Goal: Task Accomplishment & Management: Manage account settings

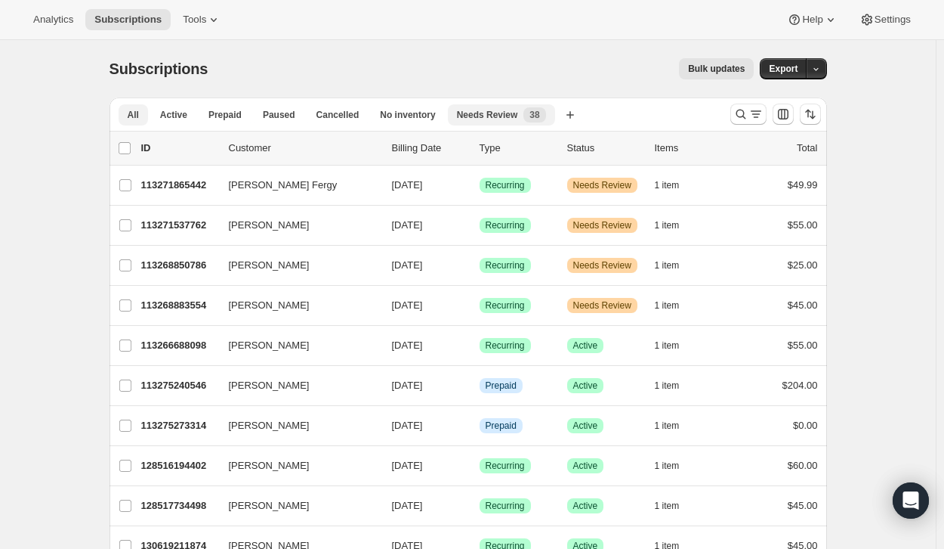
click at [472, 119] on span "Needs Review" at bounding box center [487, 115] width 61 height 12
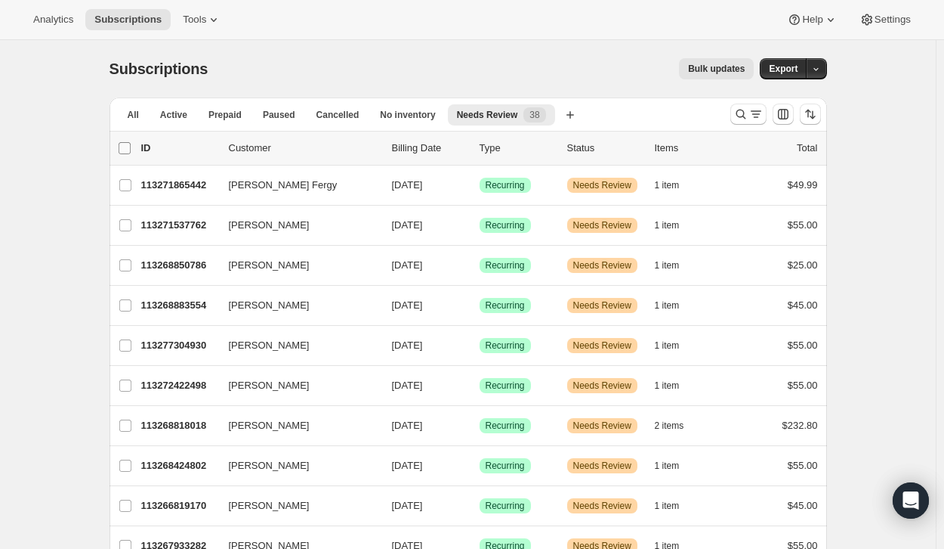
click at [131, 151] on input "0 selected" at bounding box center [125, 148] width 12 height 12
checkbox input "true"
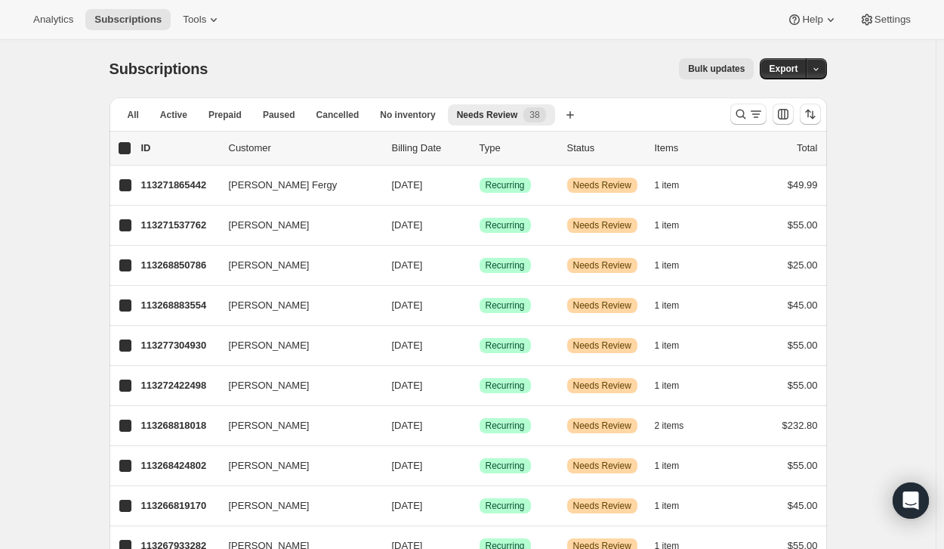
checkbox input "true"
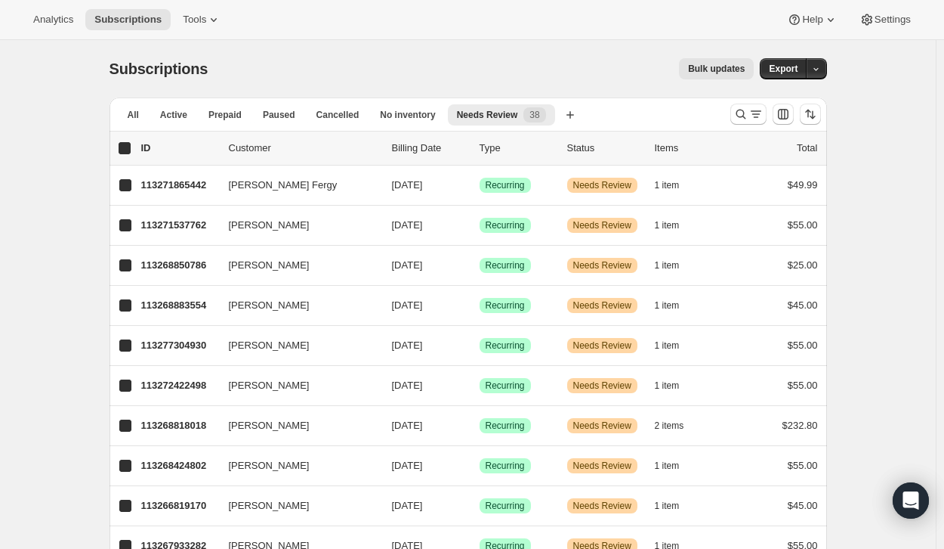
checkbox input "true"
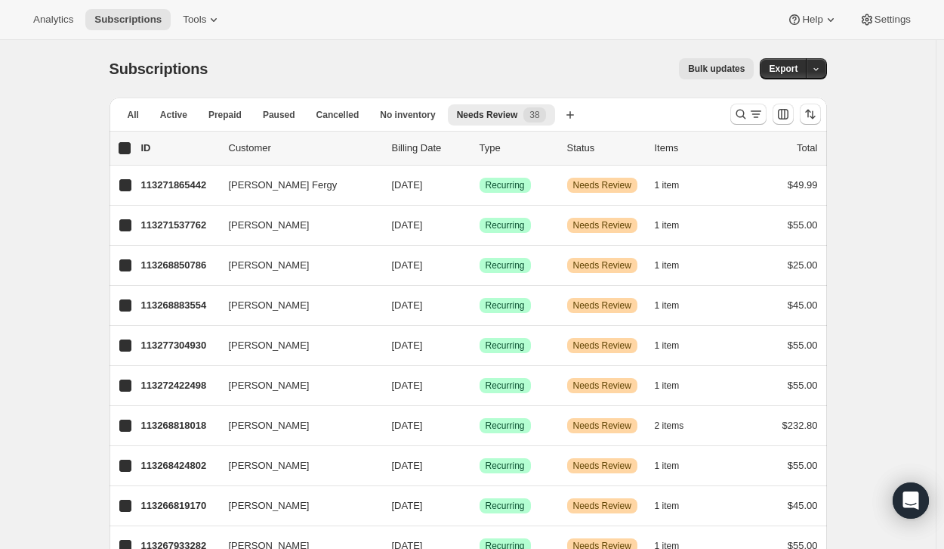
checkbox input "true"
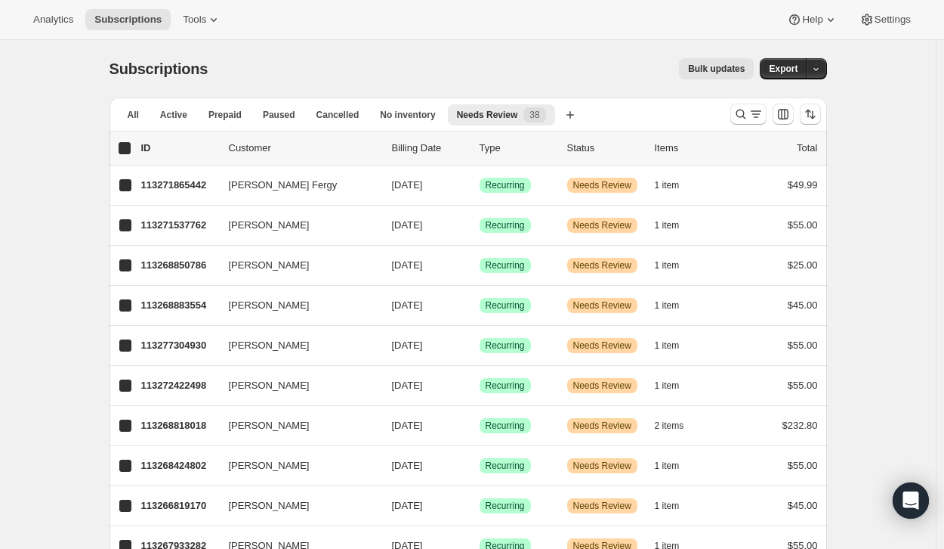
checkbox input "true"
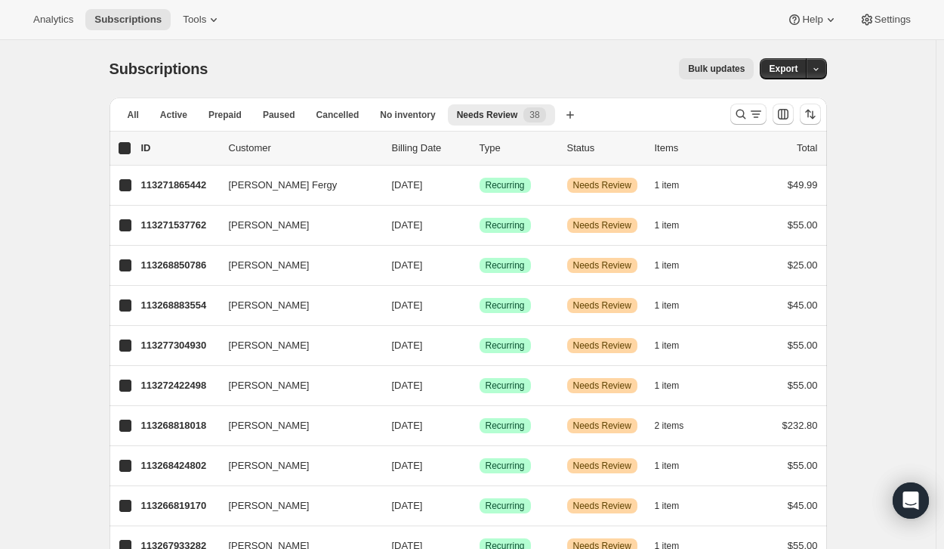
checkbox input "true"
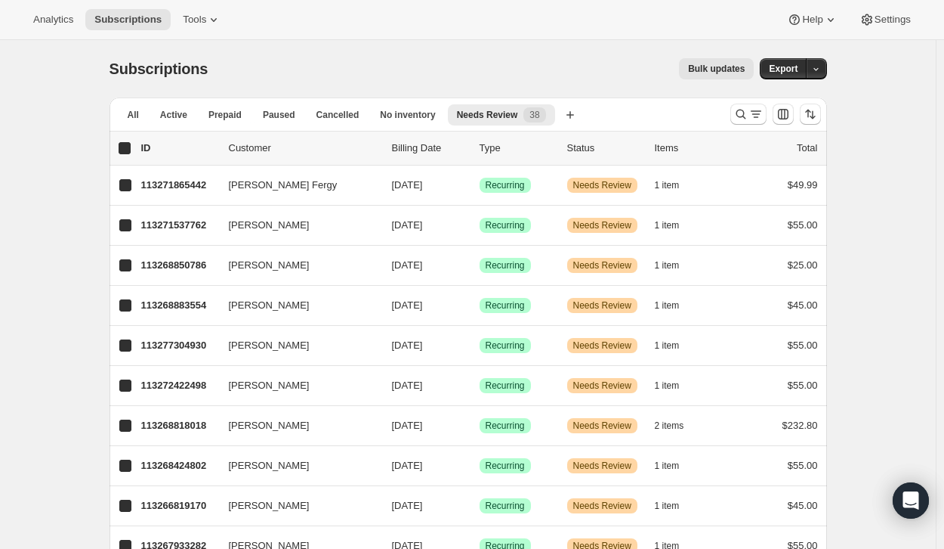
checkbox input "true"
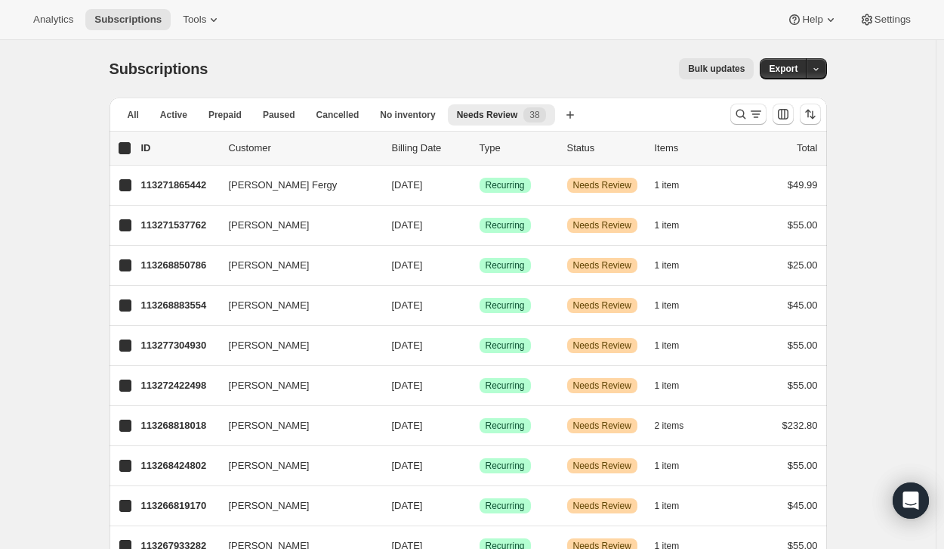
checkbox input "true"
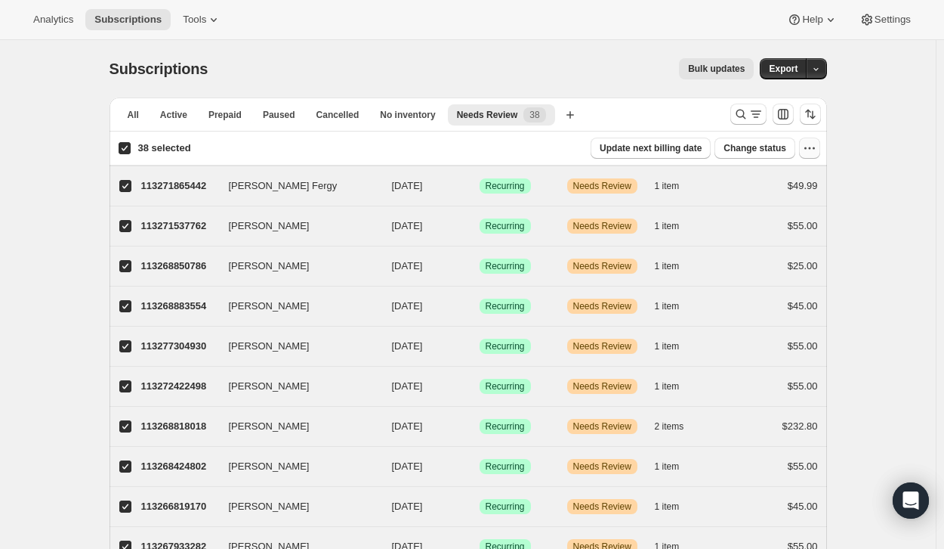
click at [808, 147] on icon "button" at bounding box center [809, 148] width 15 height 15
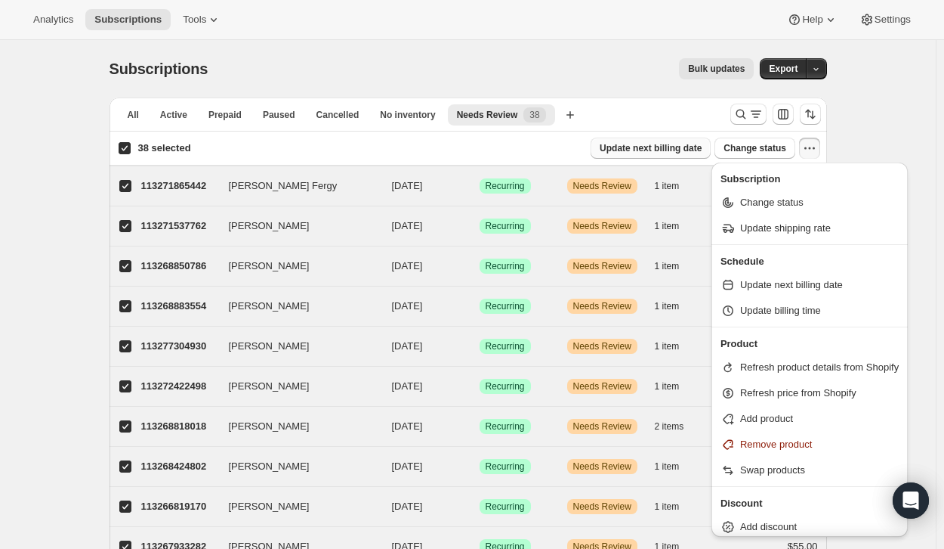
click at [662, 156] on button "Update next billing date" at bounding box center [651, 148] width 120 height 21
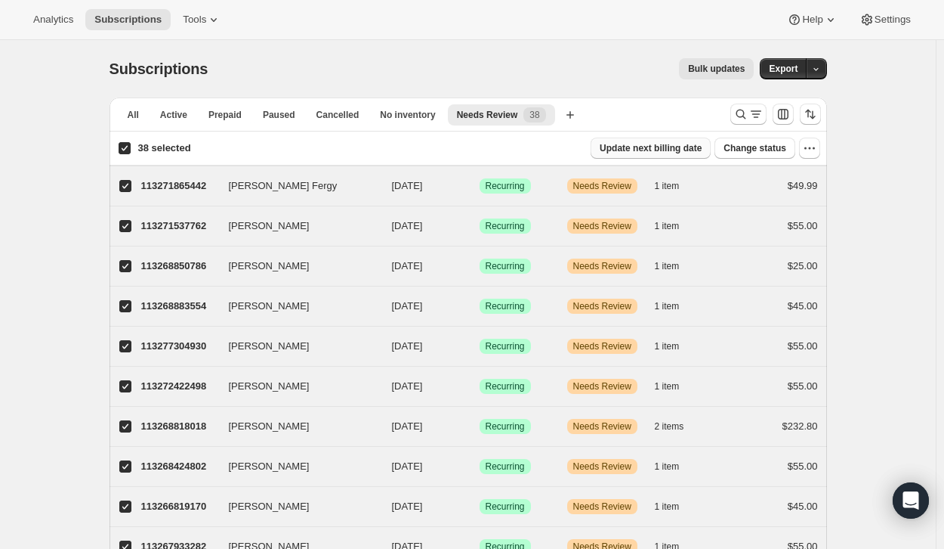
select select "23"
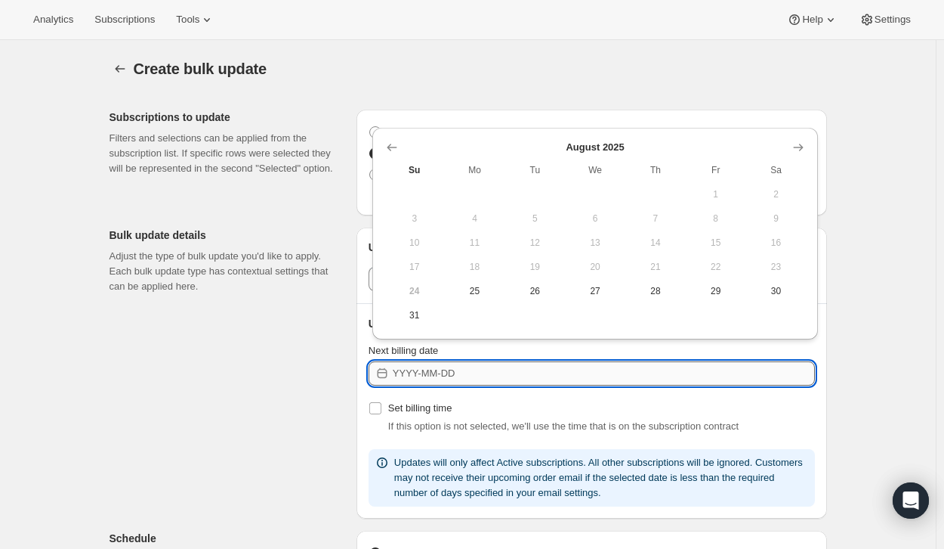
click at [473, 376] on input "Next billing date" at bounding box center [604, 373] width 422 height 24
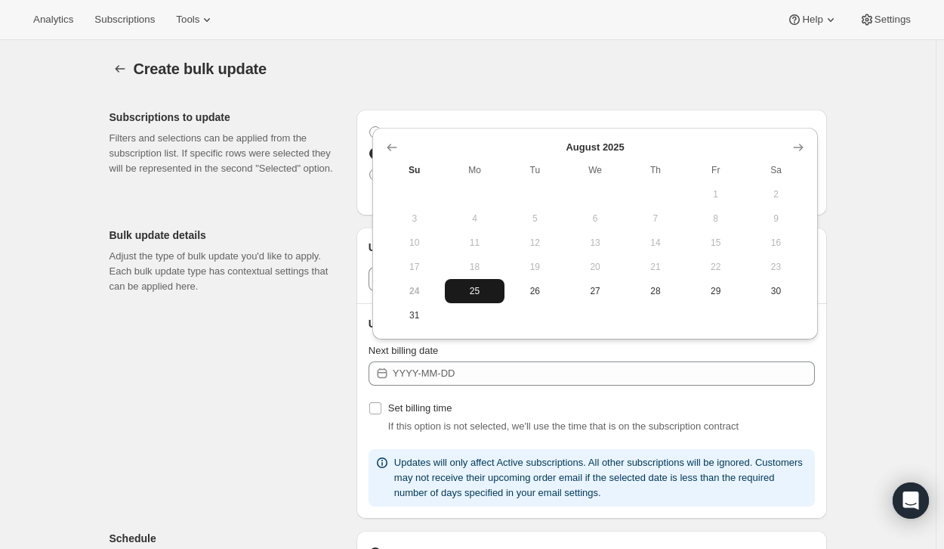
click at [484, 289] on span "25" at bounding box center [475, 291] width 48 height 12
type input "[DATE]"
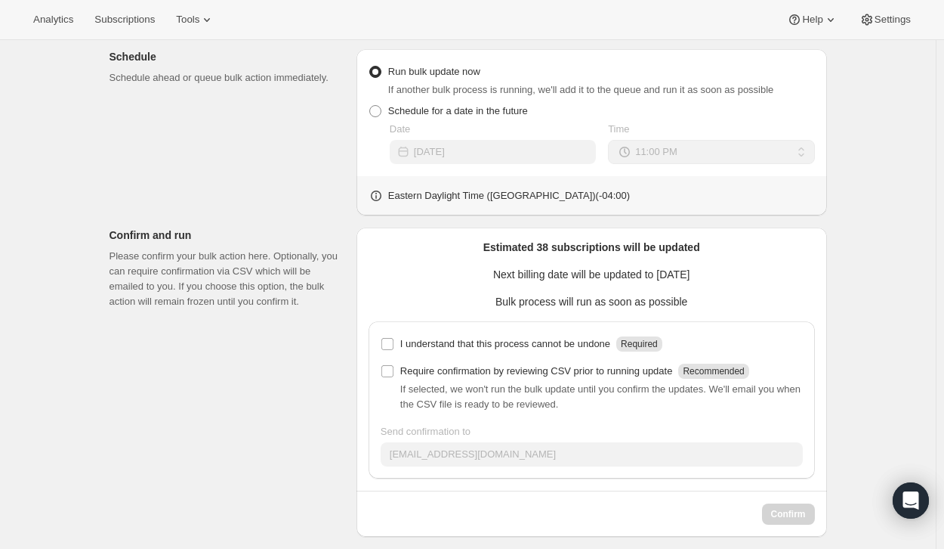
scroll to position [493, 0]
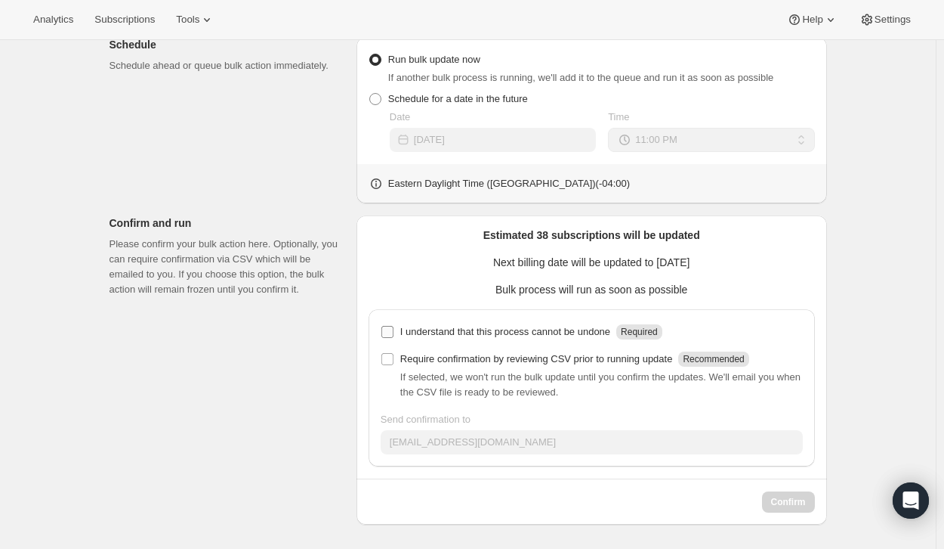
click at [394, 331] on input "I understand that this process cannot be undone Required" at bounding box center [388, 332] width 12 height 12
checkbox input "true"
click at [805, 505] on span "Confirm" at bounding box center [788, 502] width 35 height 12
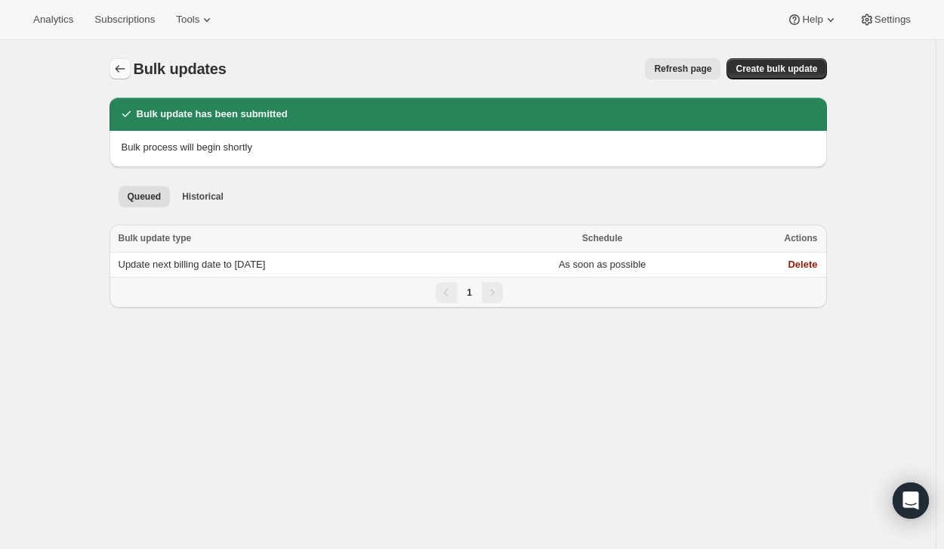
click at [118, 70] on icon "Bulk updates" at bounding box center [120, 68] width 15 height 15
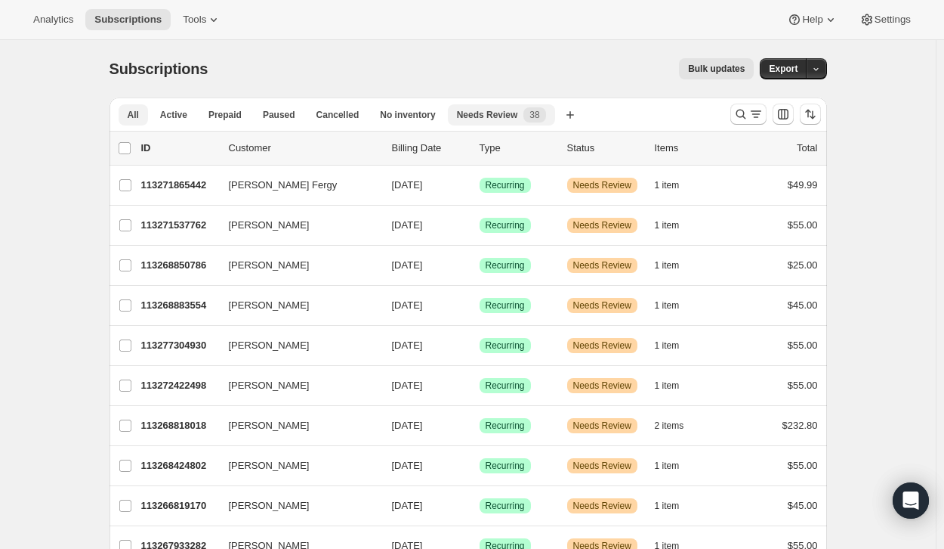
click at [131, 119] on span "All" at bounding box center [133, 115] width 11 height 12
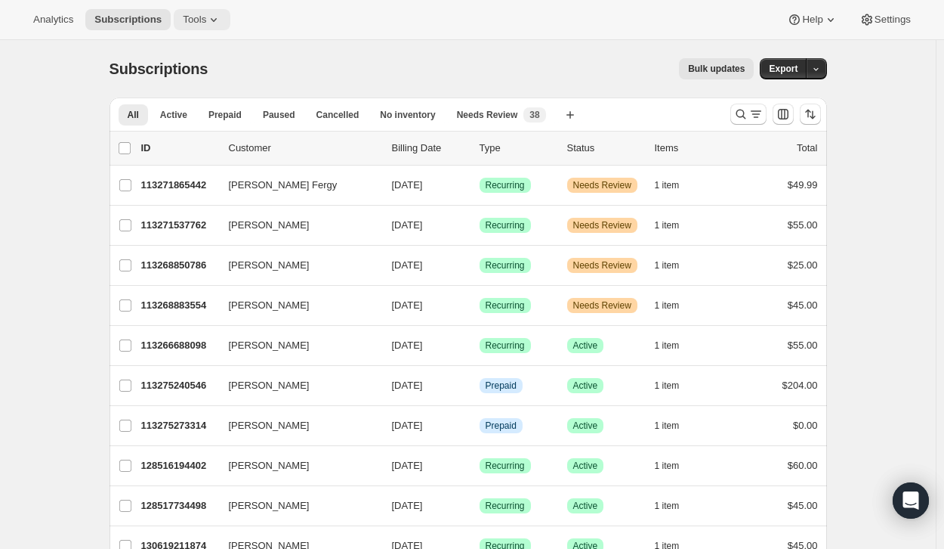
click at [190, 25] on span "Tools" at bounding box center [194, 20] width 23 height 12
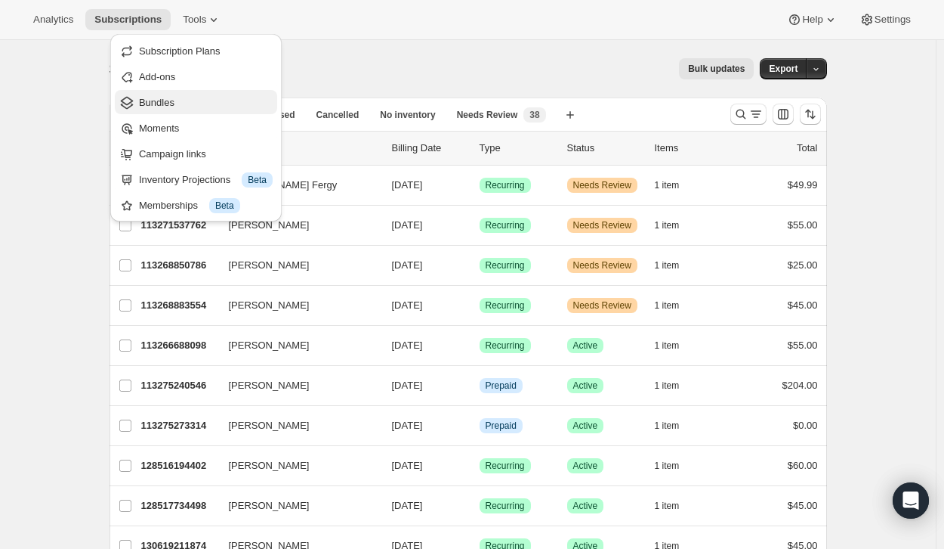
click at [170, 104] on span "Bundles" at bounding box center [157, 102] width 36 height 11
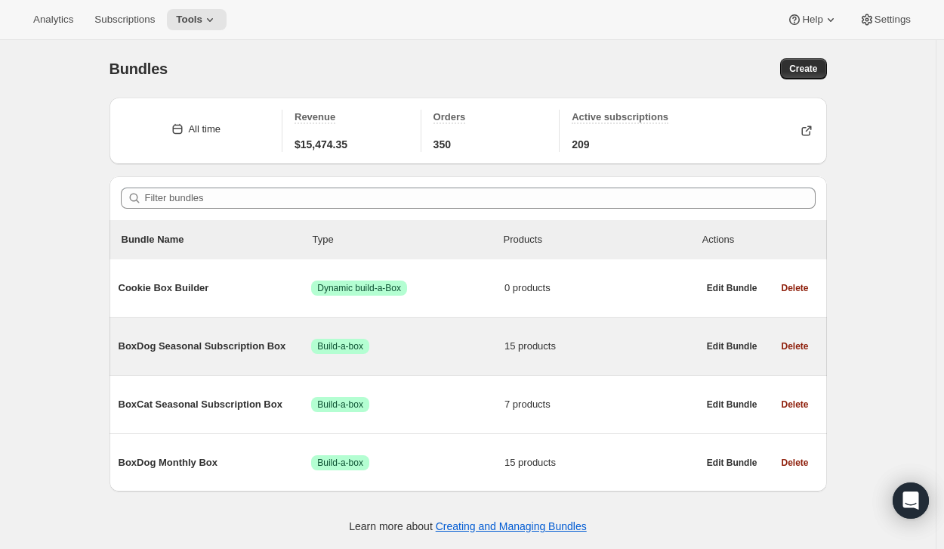
click at [263, 343] on span "BoxDog Seasonal Subscription Box" at bounding box center [215, 345] width 193 height 15
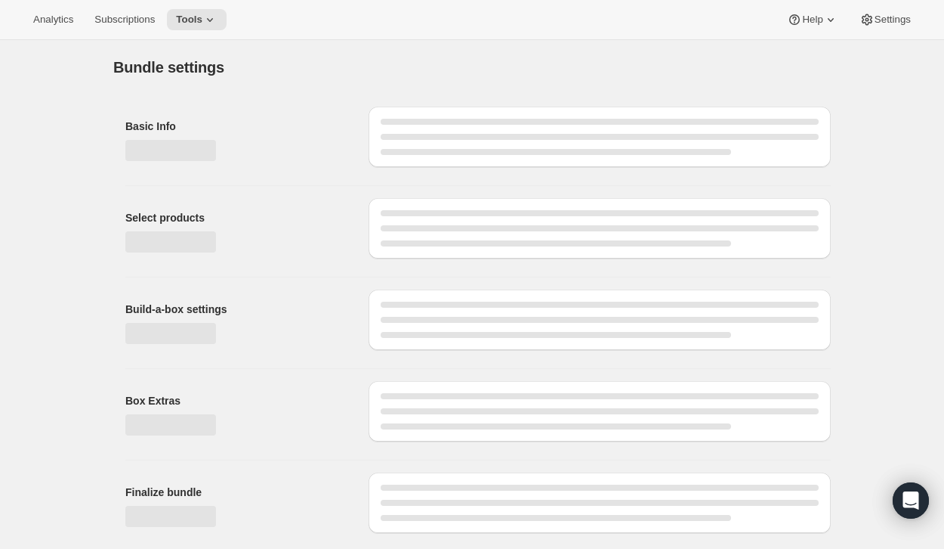
type input "BoxDog Seasonal Subscription Box"
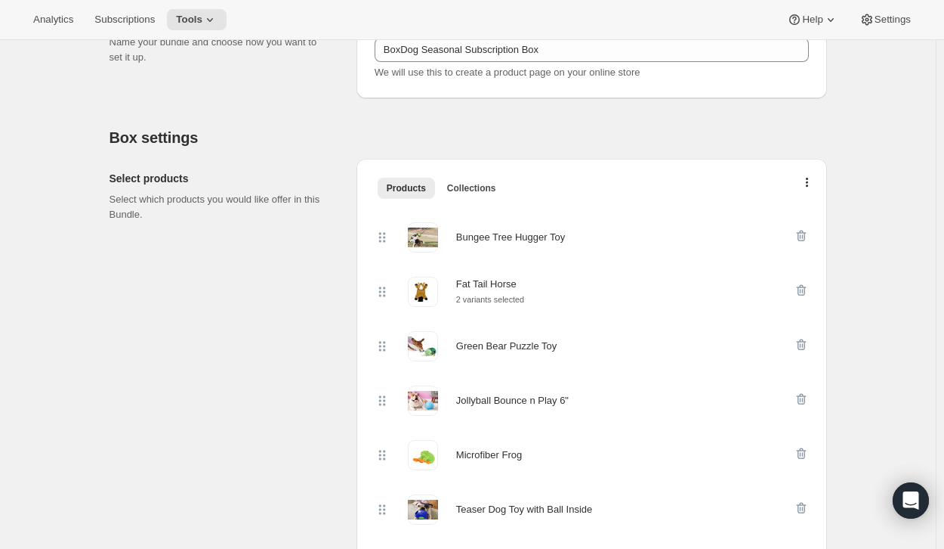
scroll to position [256, 0]
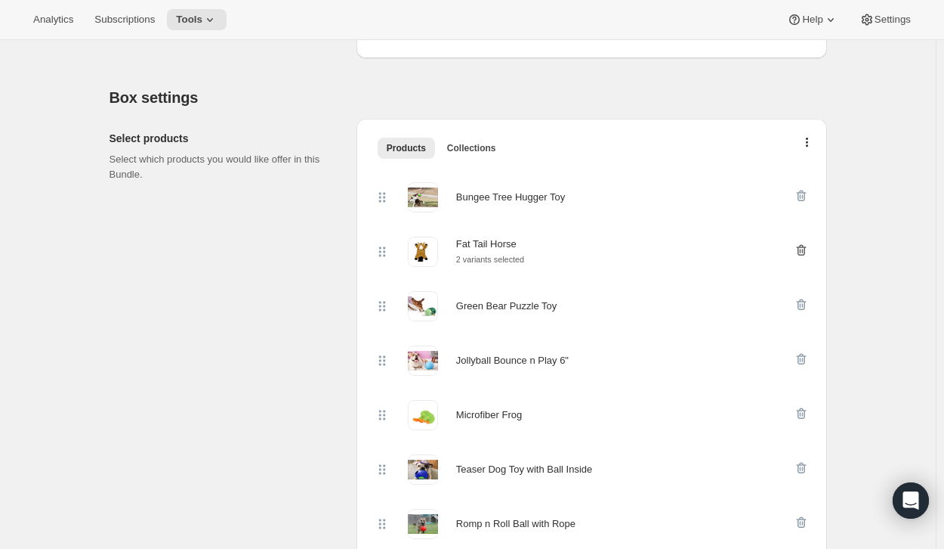
click at [806, 248] on icon "button" at bounding box center [801, 250] width 10 height 11
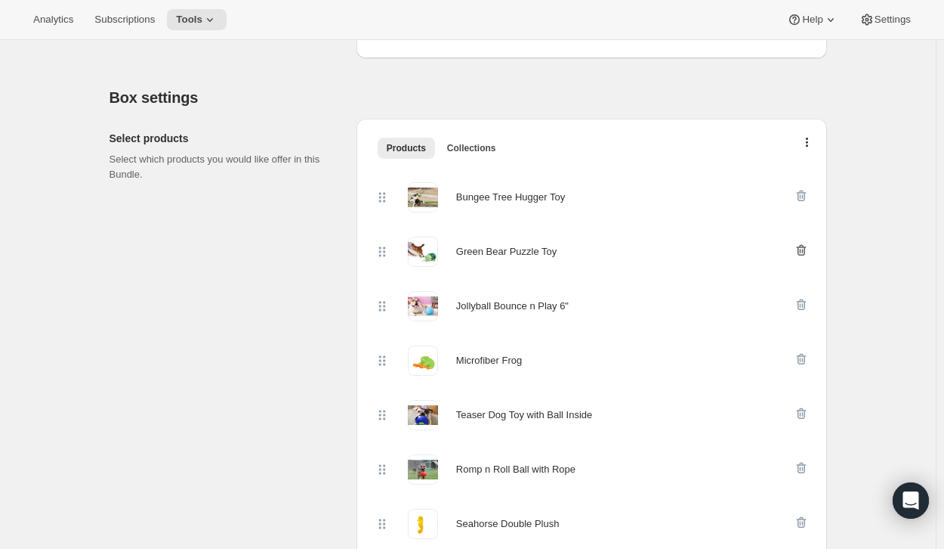
click at [805, 247] on icon "button" at bounding box center [801, 250] width 10 height 11
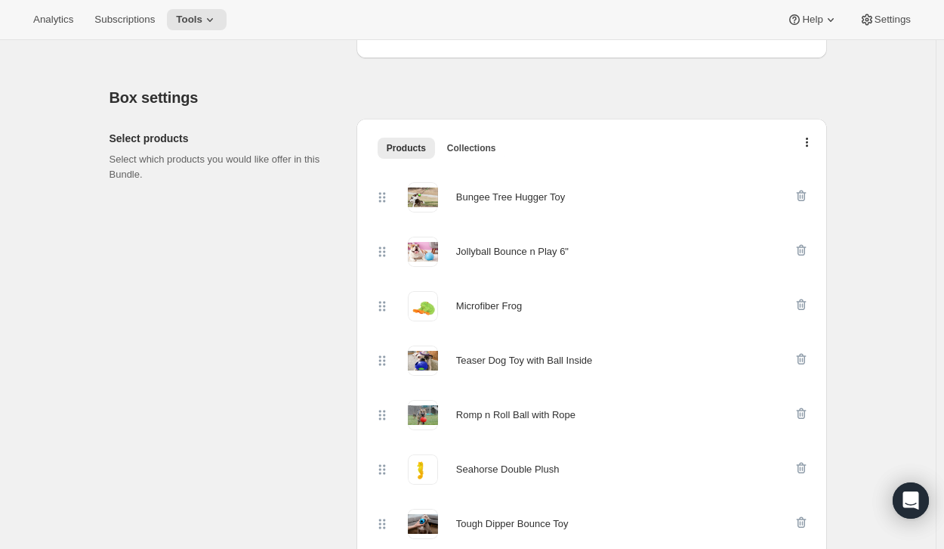
click at [805, 247] on icon "button" at bounding box center [801, 250] width 10 height 11
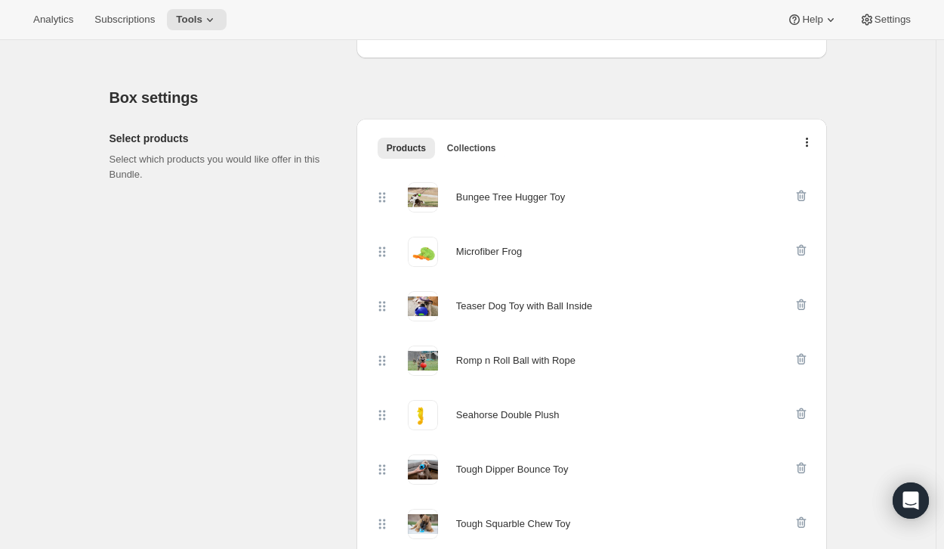
click at [805, 247] on icon "button" at bounding box center [801, 250] width 10 height 11
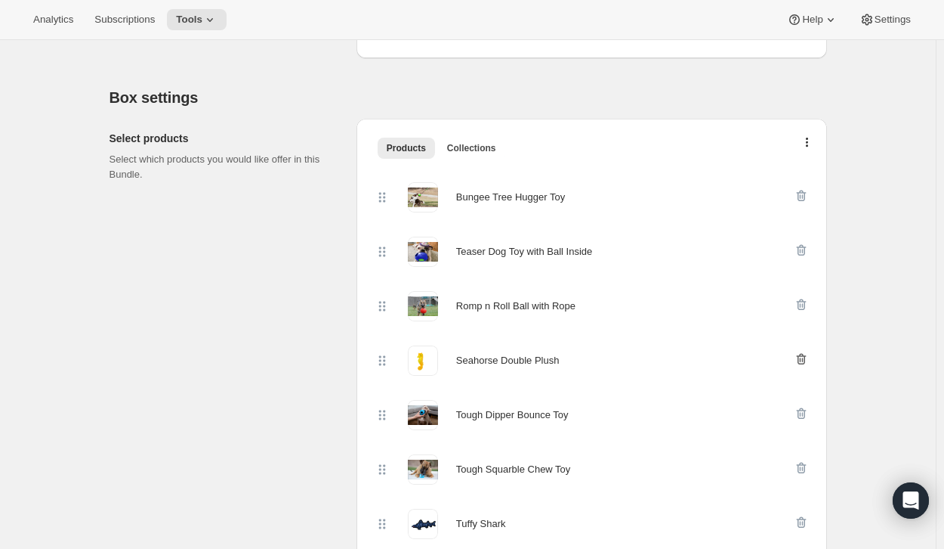
click at [806, 363] on icon "button" at bounding box center [801, 359] width 10 height 11
click at [800, 421] on div at bounding box center [801, 415] width 15 height 30
click at [809, 412] on icon "button" at bounding box center [801, 413] width 15 height 15
click at [800, 413] on icon "button" at bounding box center [801, 413] width 15 height 15
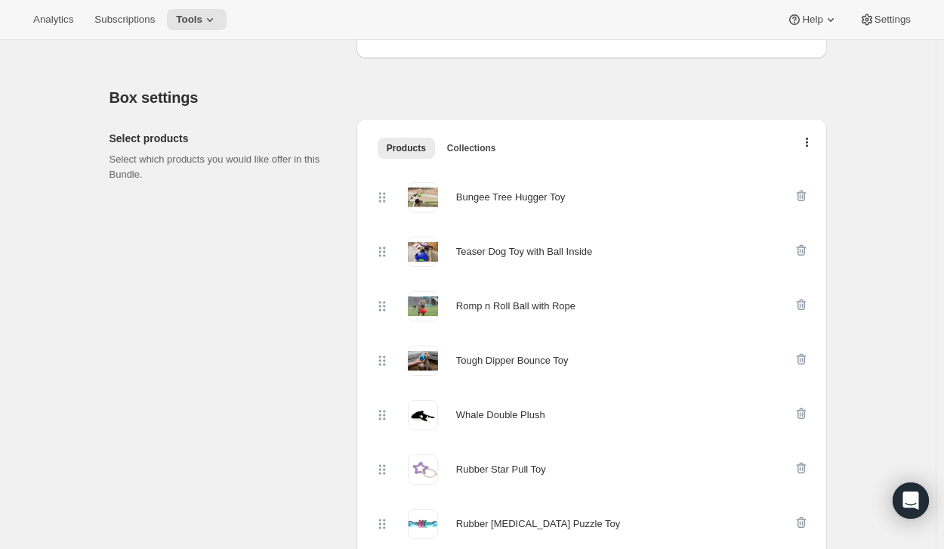
click at [800, 413] on icon "button" at bounding box center [801, 413] width 15 height 15
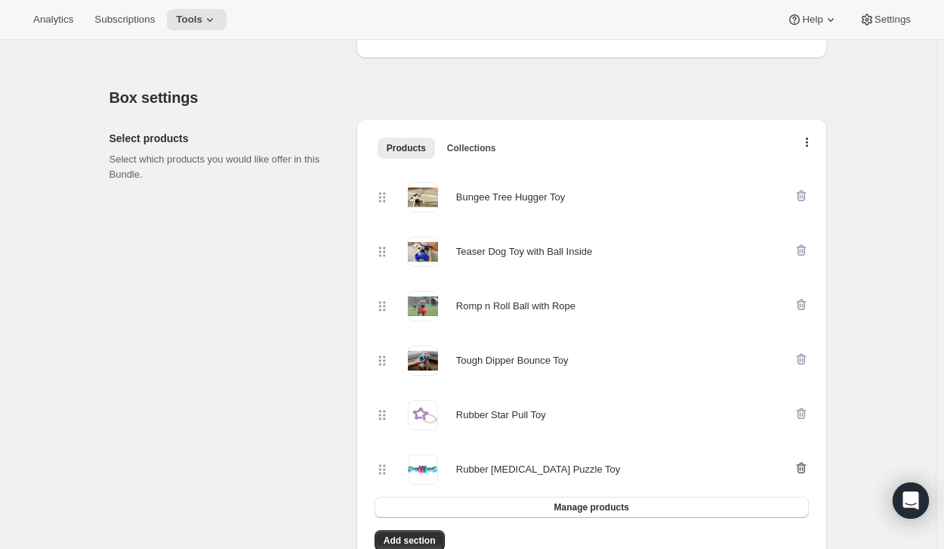
click at [801, 466] on icon "button" at bounding box center [801, 467] width 15 height 15
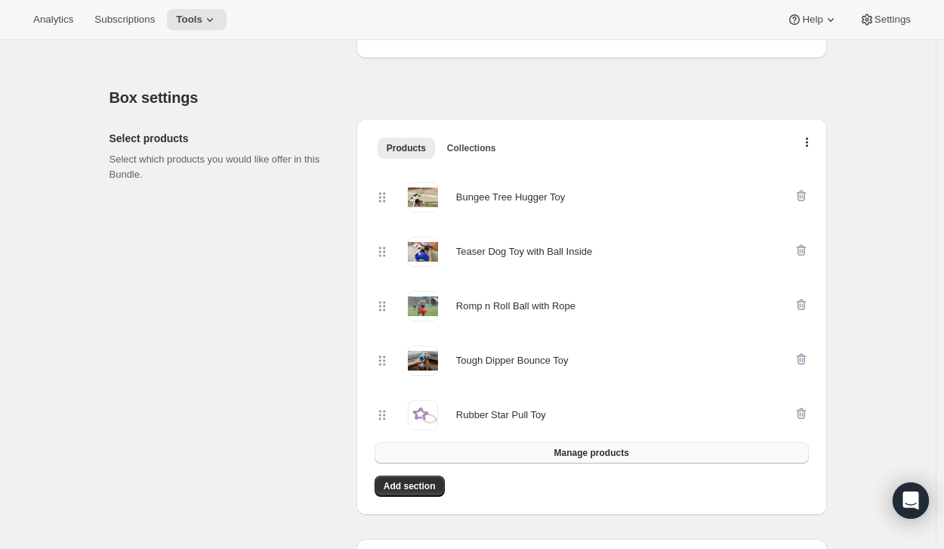
click at [527, 447] on button "Manage products" at bounding box center [592, 452] width 434 height 21
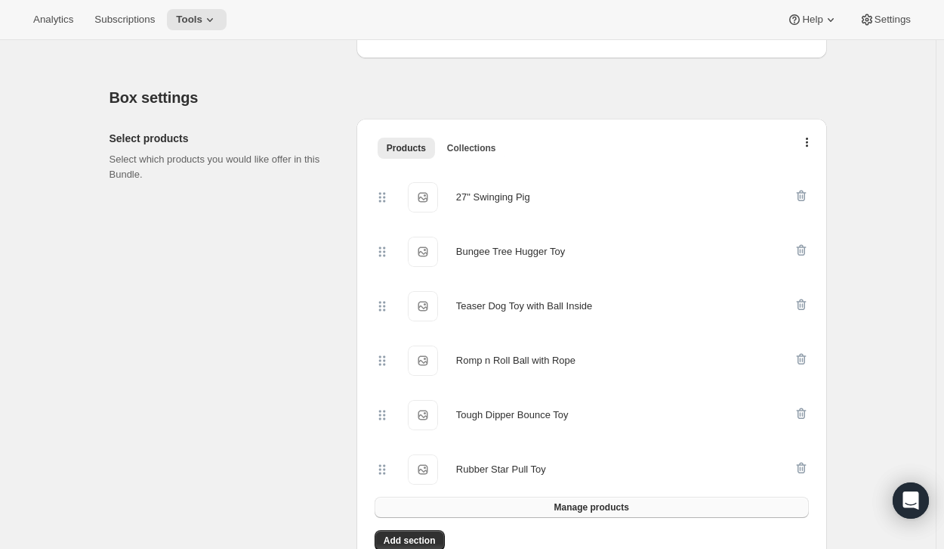
click at [466, 512] on button "Manage products" at bounding box center [592, 506] width 434 height 21
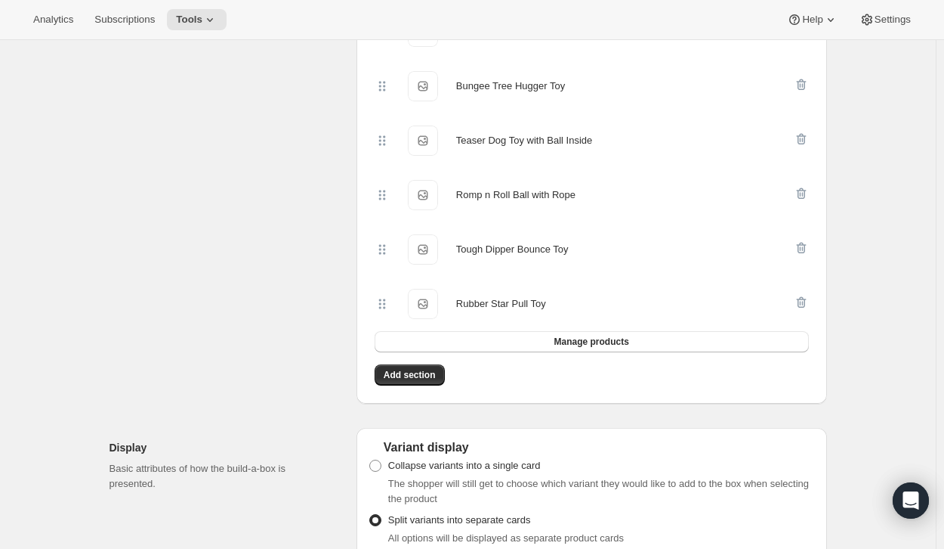
scroll to position [474, 0]
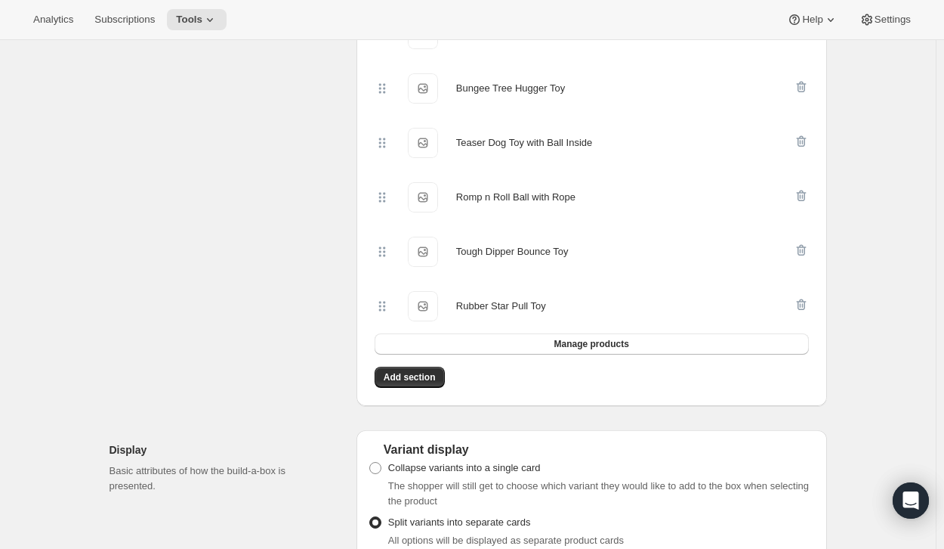
drag, startPoint x: 422, startPoint y: 376, endPoint x: 553, endPoint y: 328, distance: 139.4
click at [553, 328] on div "27" Swinging Frog 27" Swinging Frog 27" Swinging Pig 27" Swinging Pig Bungee Tr…" at bounding box center [592, 169] width 447 height 447
click at [553, 332] on div "Rubber Star Pull Toy Rubber Star Pull Toy" at bounding box center [592, 306] width 434 height 54
click at [552, 347] on button "Manage products" at bounding box center [592, 343] width 434 height 21
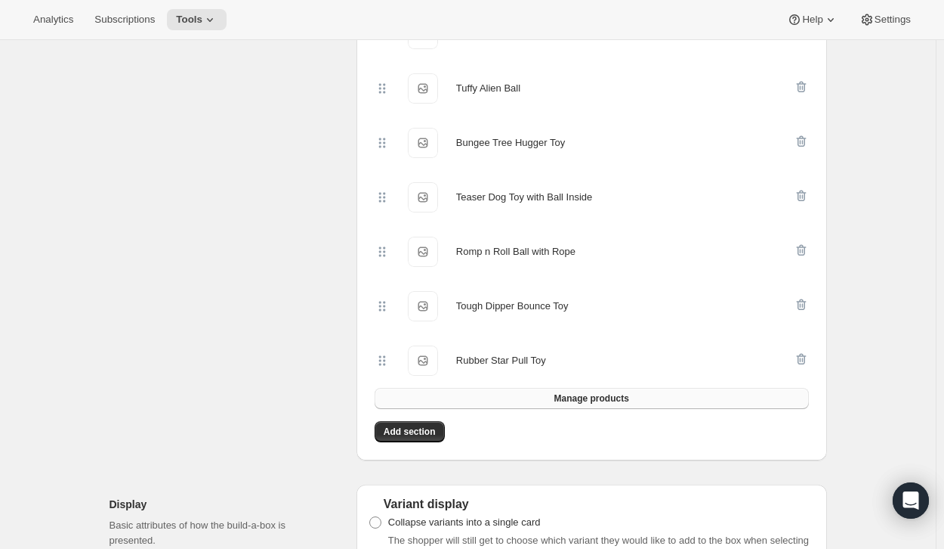
click at [539, 398] on button "Manage products" at bounding box center [592, 398] width 434 height 21
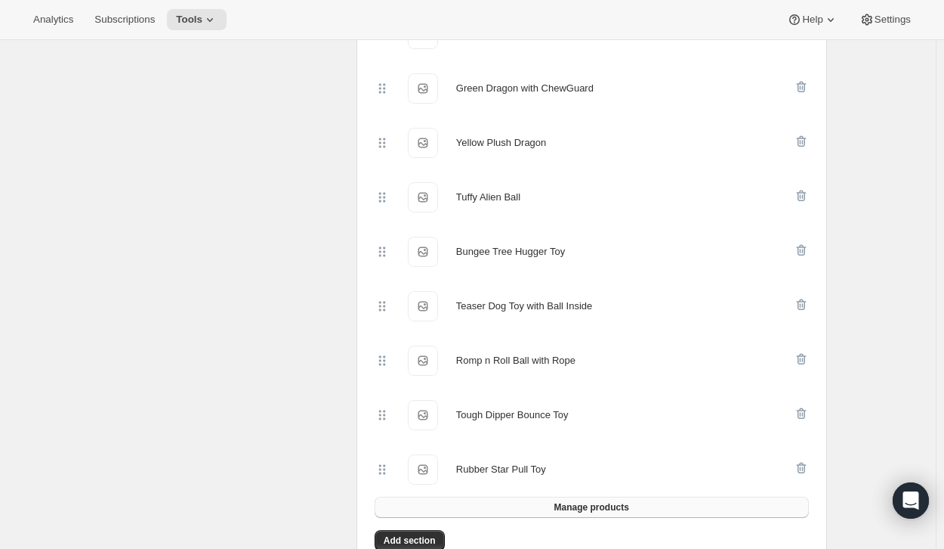
click at [651, 507] on button "Manage products" at bounding box center [592, 506] width 434 height 21
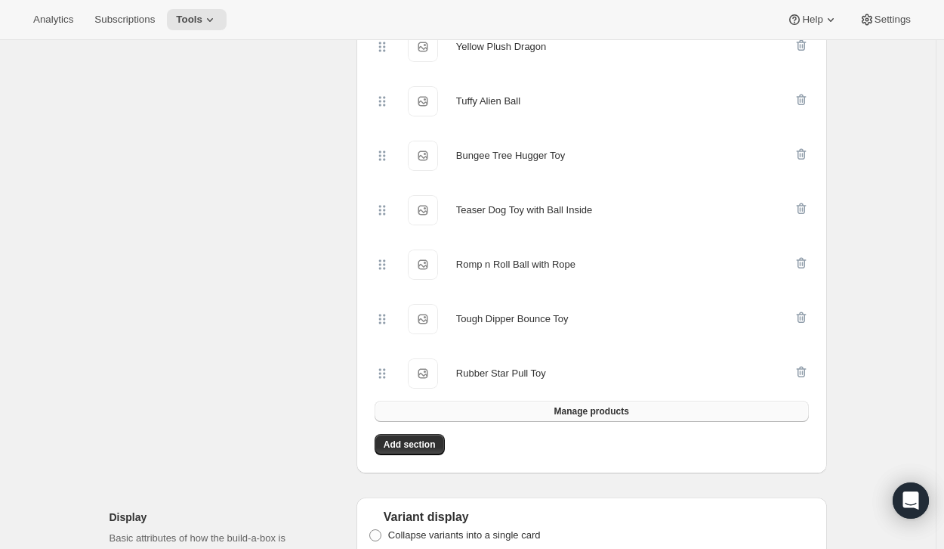
click at [526, 409] on button "Manage products" at bounding box center [592, 410] width 434 height 21
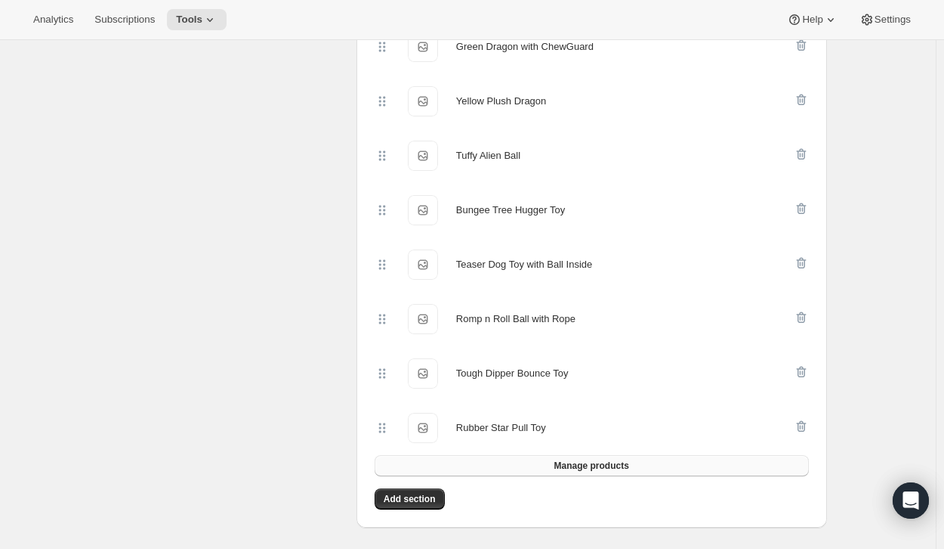
click at [542, 465] on button "Manage products" at bounding box center [592, 465] width 434 height 21
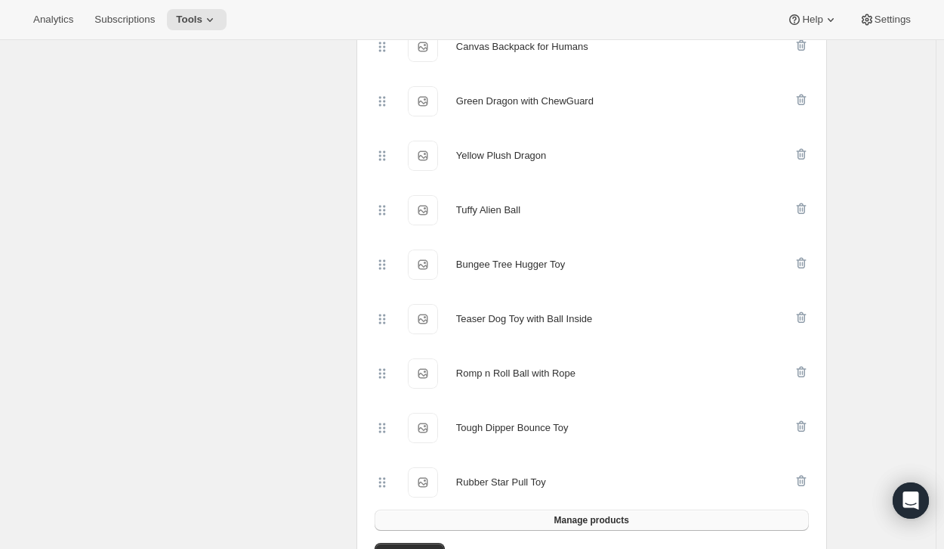
click at [568, 527] on button "Manage products" at bounding box center [592, 519] width 434 height 21
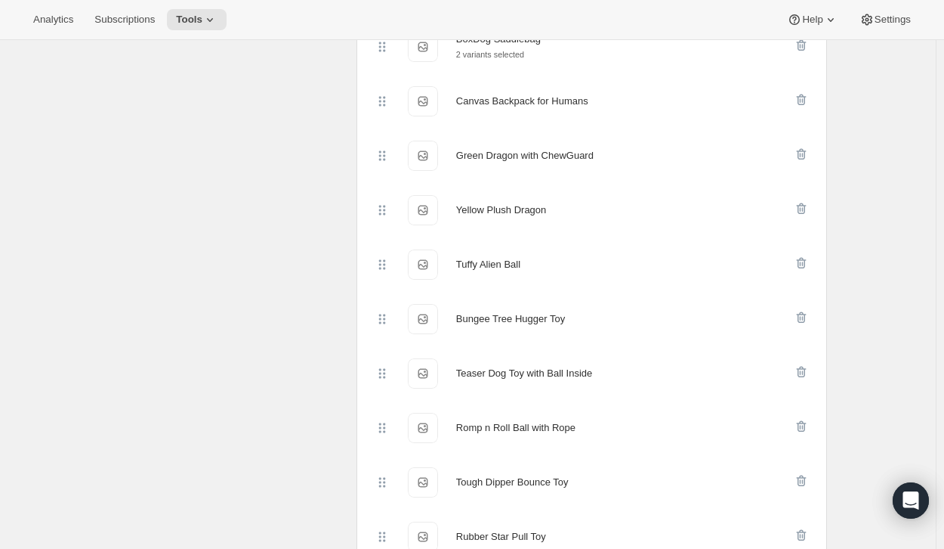
scroll to position [736, 0]
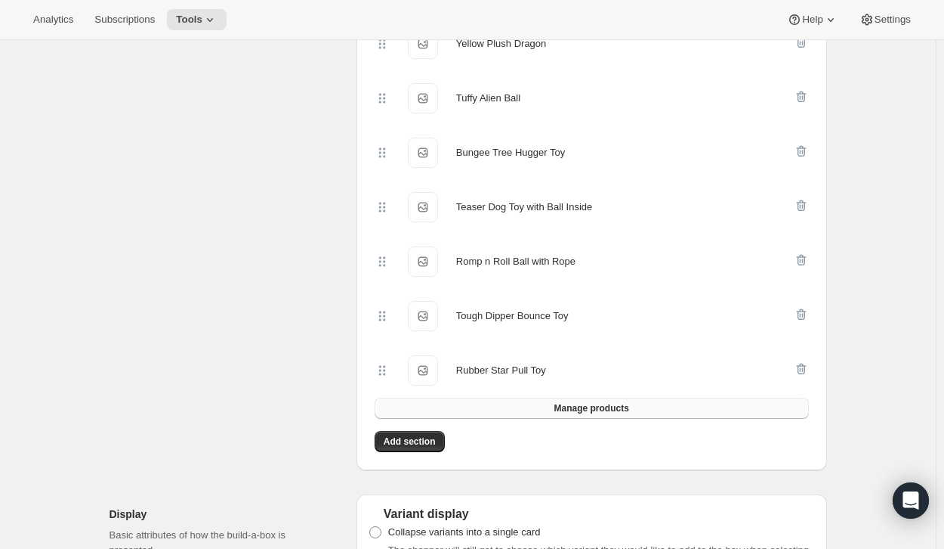
click at [604, 406] on span "Manage products" at bounding box center [591, 408] width 75 height 12
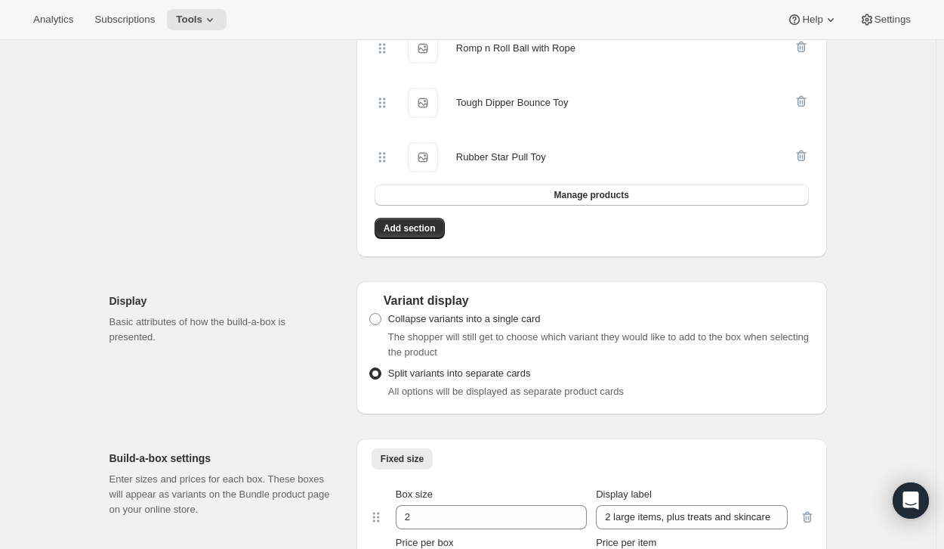
scroll to position [1115, 0]
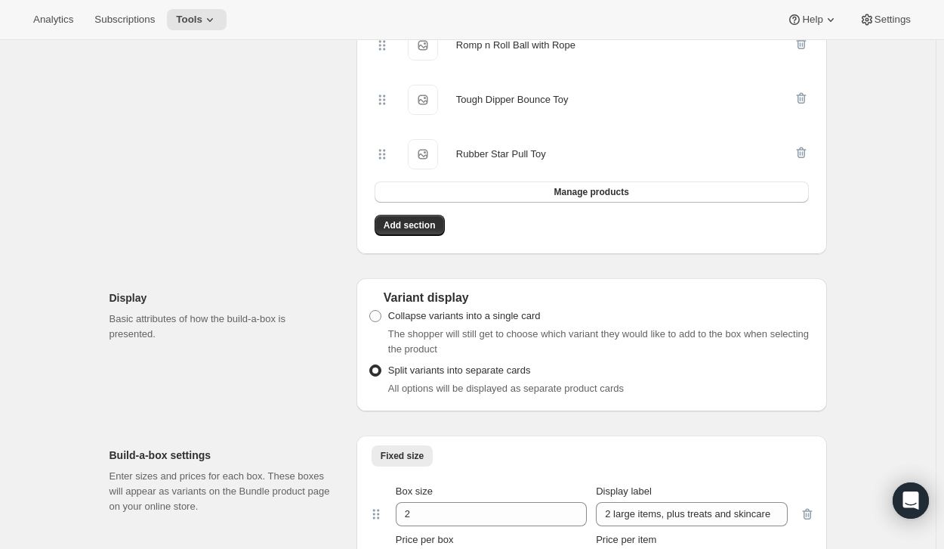
click at [629, 196] on span "Manage products" at bounding box center [591, 192] width 75 height 12
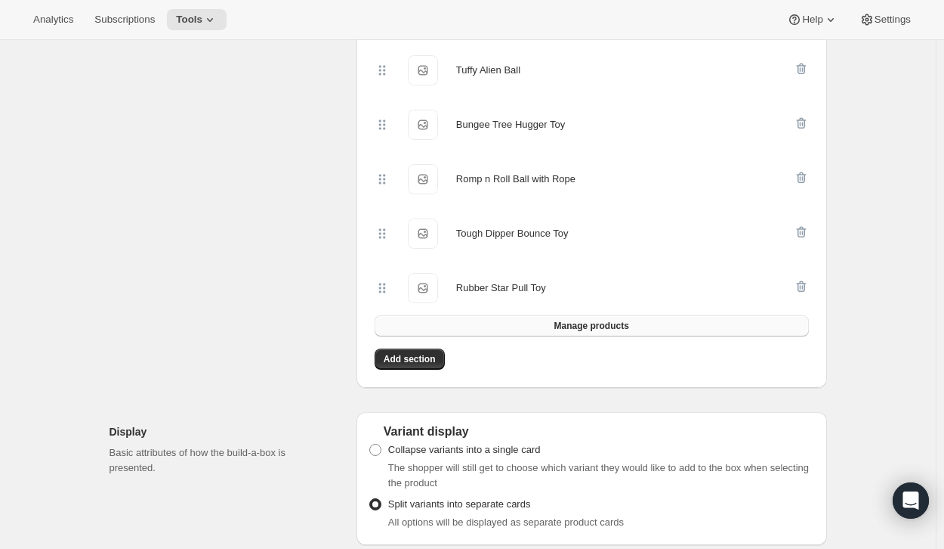
scroll to position [923, 0]
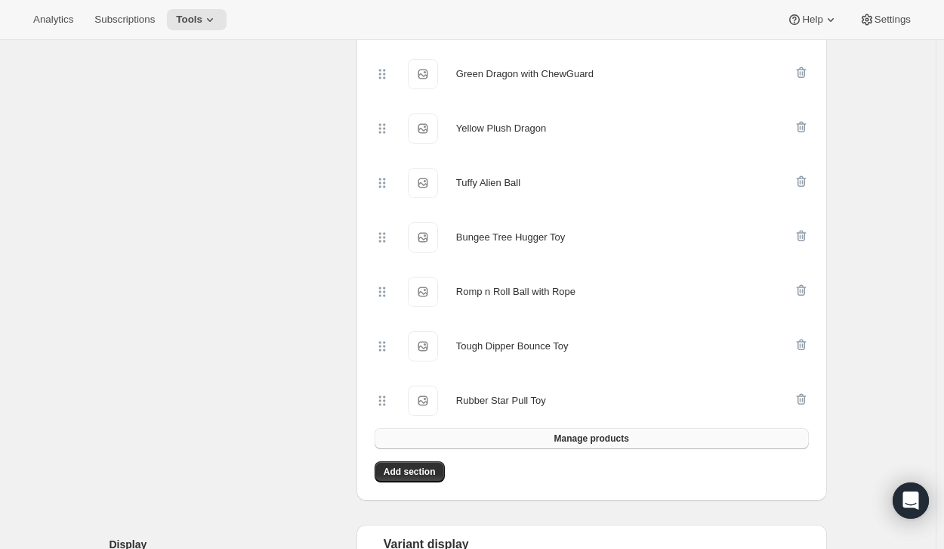
click at [595, 437] on span "Manage products" at bounding box center [591, 438] width 75 height 12
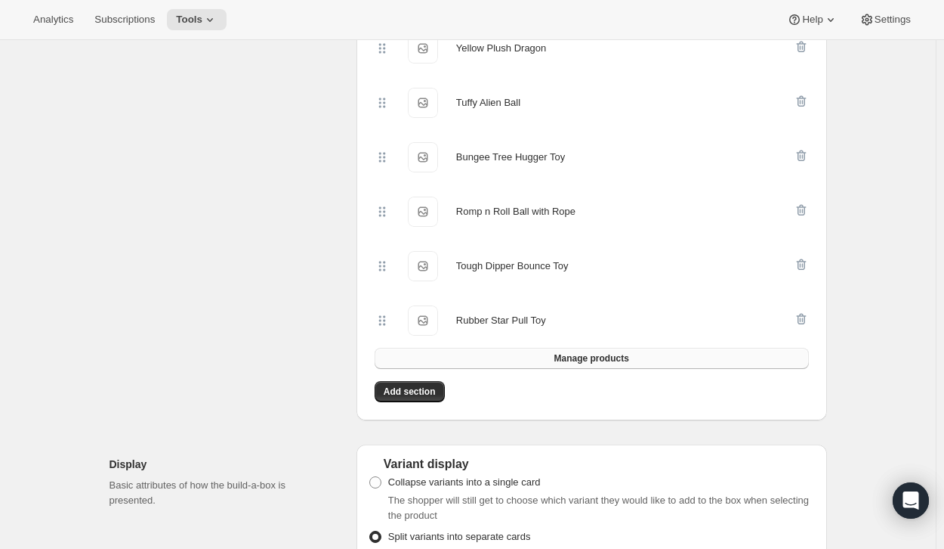
scroll to position [1059, 0]
click at [591, 363] on span "Manage products" at bounding box center [591, 357] width 75 height 12
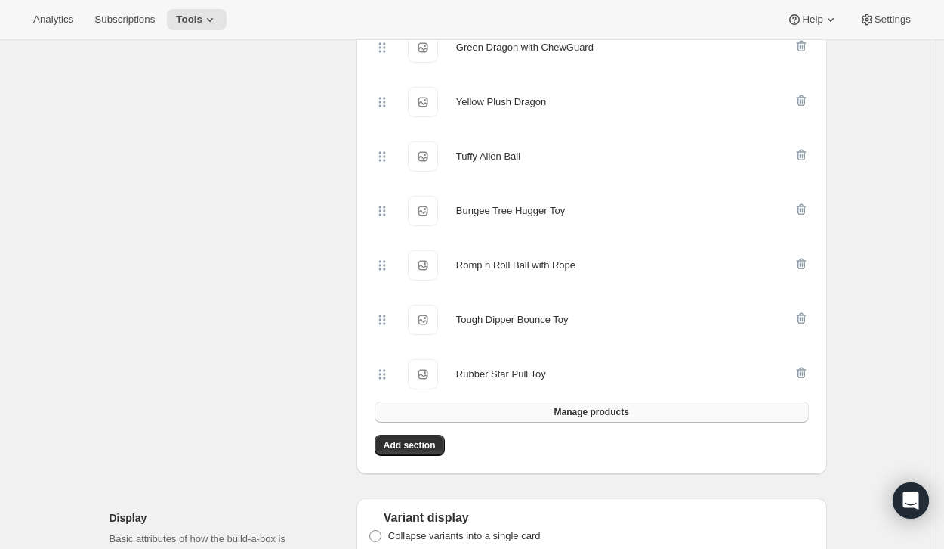
click at [603, 409] on span "Manage products" at bounding box center [591, 412] width 75 height 12
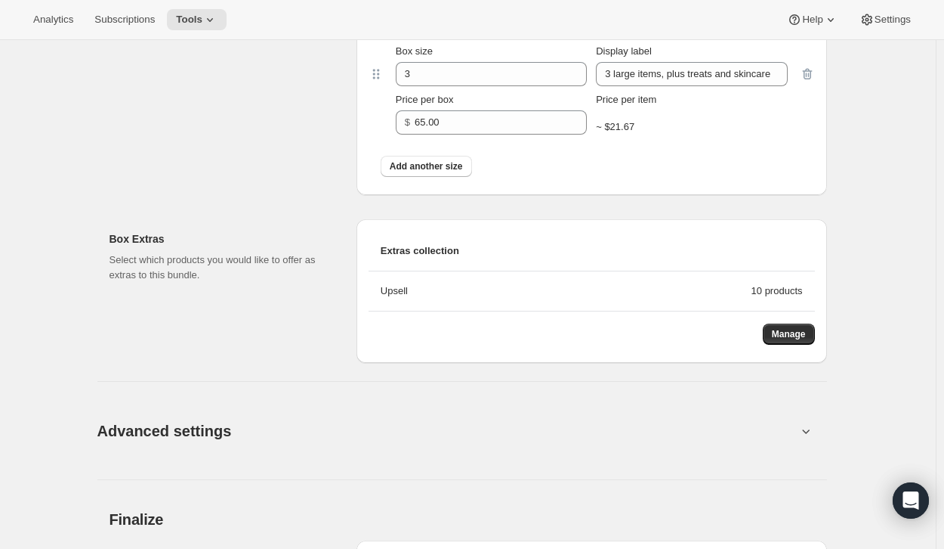
scroll to position [1997, 0]
click at [785, 327] on button "Manage" at bounding box center [789, 333] width 52 height 21
click at [752, 289] on div "Upsell" at bounding box center [566, 290] width 371 height 15
click at [785, 327] on button "Manage" at bounding box center [789, 333] width 52 height 21
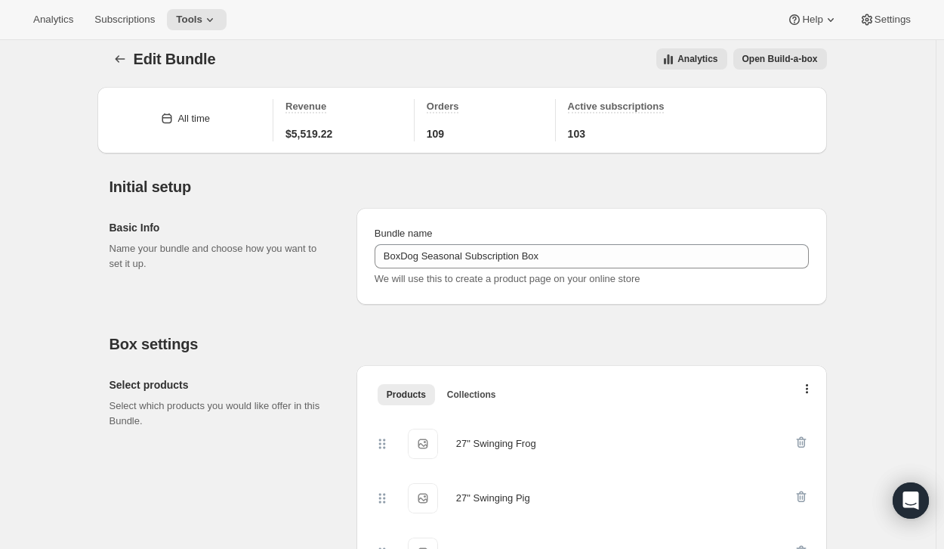
scroll to position [0, 0]
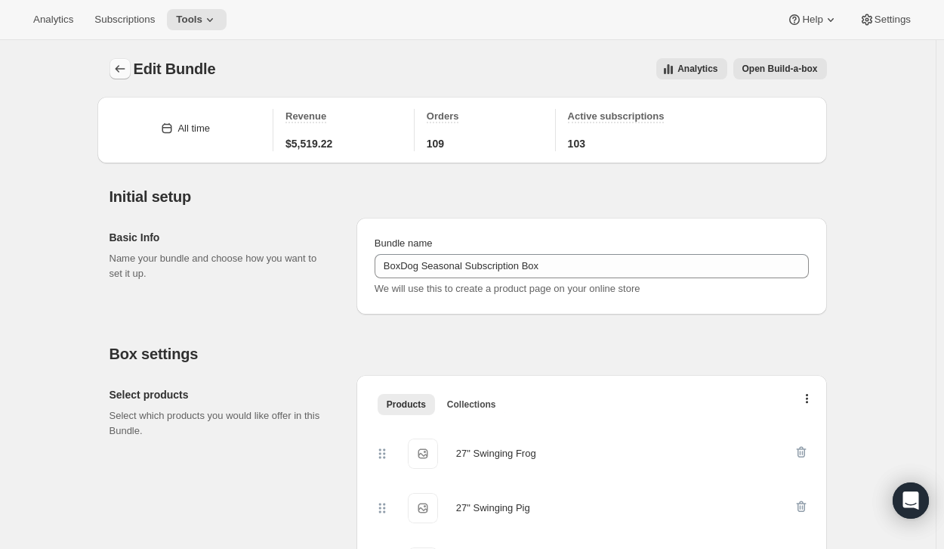
click at [124, 72] on icon "Bundles" at bounding box center [120, 68] width 15 height 15
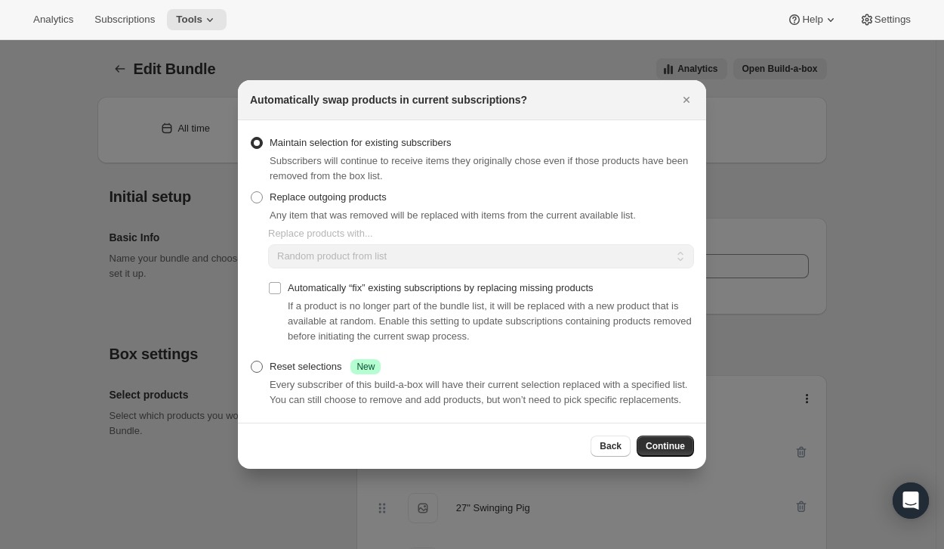
click at [258, 363] on span ":ro7:" at bounding box center [257, 366] width 12 height 12
click at [252, 361] on input "Reset selections Success New" at bounding box center [251, 360] width 1 height 1
radio input "true"
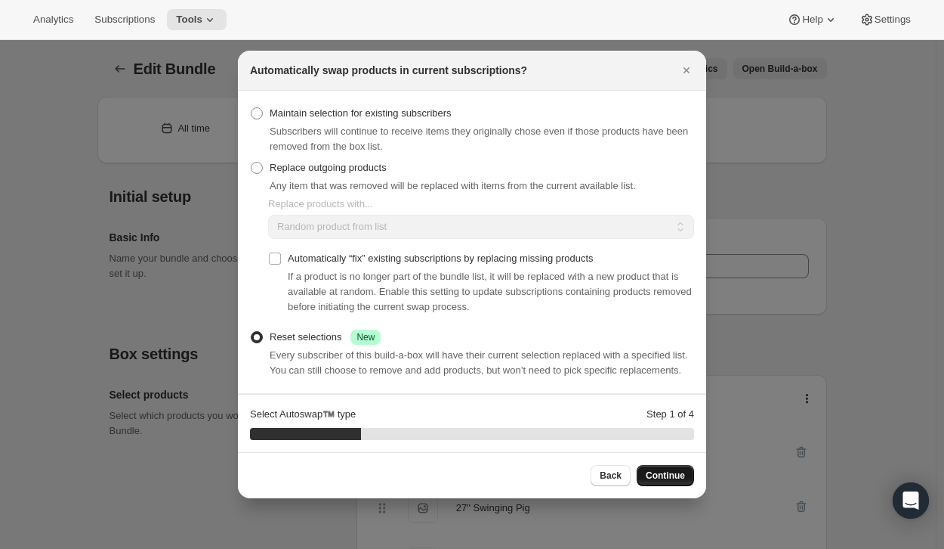
click at [666, 481] on button "Continue" at bounding box center [665, 475] width 57 height 21
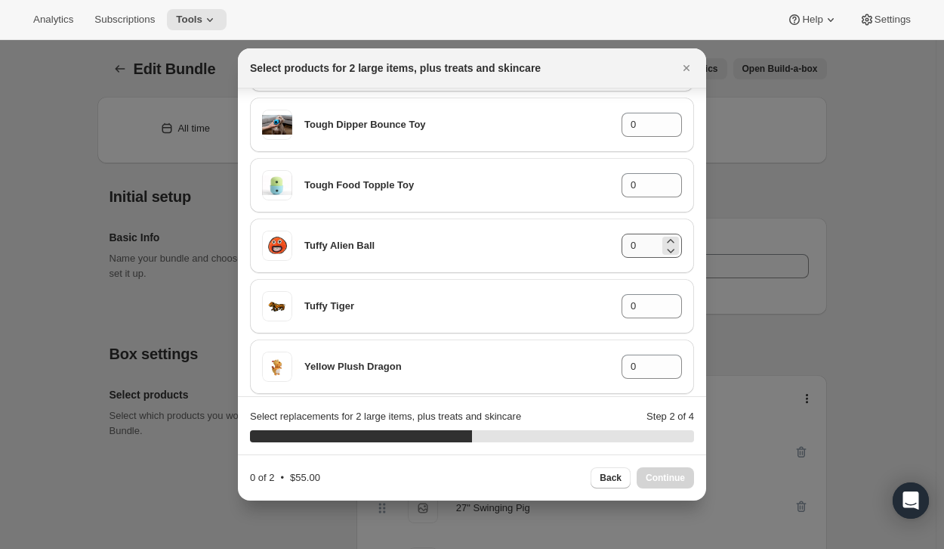
scroll to position [1152, 0]
drag, startPoint x: 639, startPoint y: 245, endPoint x: 616, endPoint y: 246, distance: 23.5
click at [622, 246] on input "0" at bounding box center [641, 245] width 38 height 24
type input "1"
drag, startPoint x: 629, startPoint y: 365, endPoint x: 607, endPoint y: 367, distance: 22.8
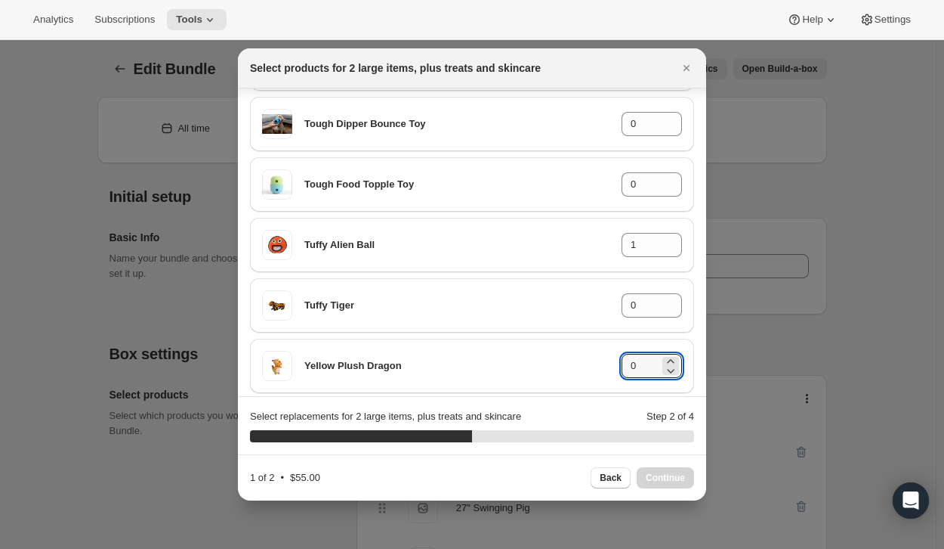
click at [607, 367] on div "Yellow Plush Dragon 0" at bounding box center [472, 366] width 420 height 30
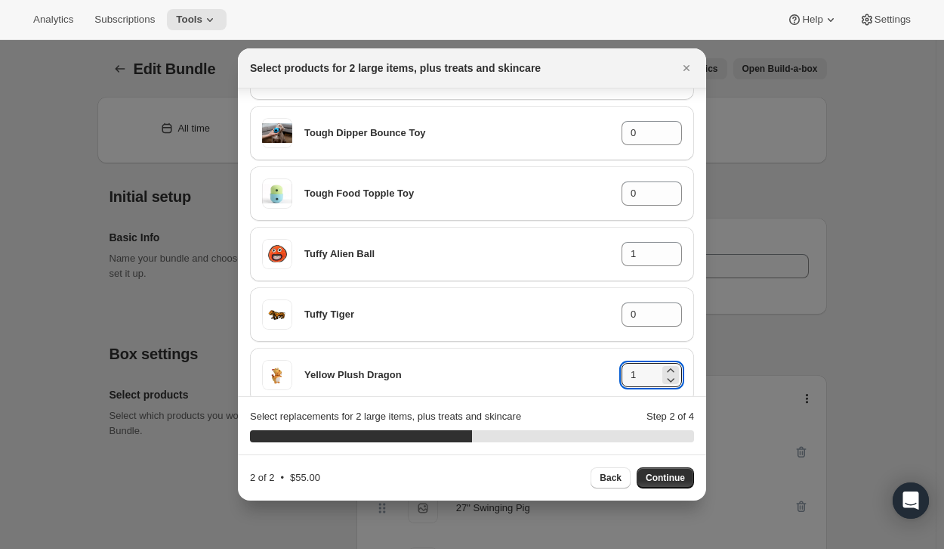
scroll to position [1145, 0]
type input "1"
click at [673, 481] on span "Continue" at bounding box center [665, 477] width 39 height 12
type input "0"
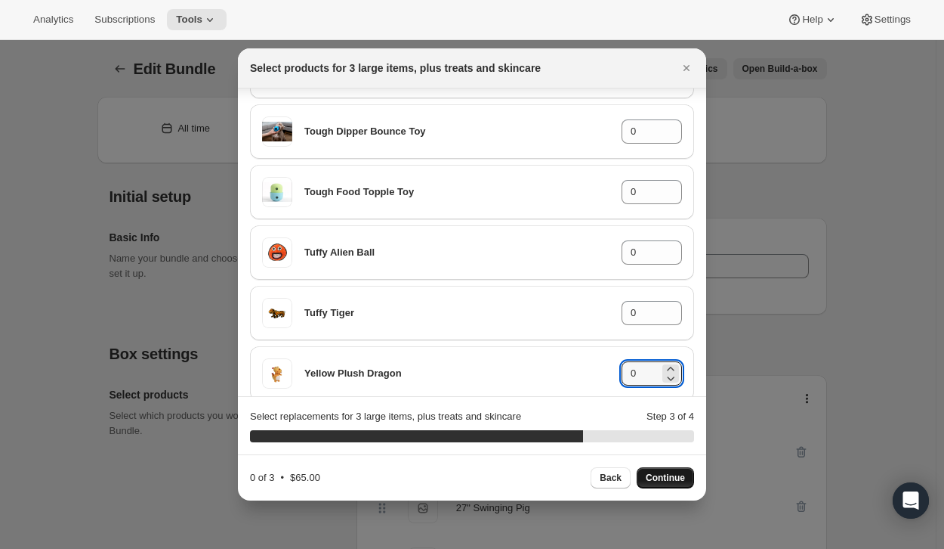
drag, startPoint x: 643, startPoint y: 377, endPoint x: 611, endPoint y: 363, distance: 35.5
click at [611, 363] on div "Yellow Plush Dragon 0" at bounding box center [472, 373] width 420 height 30
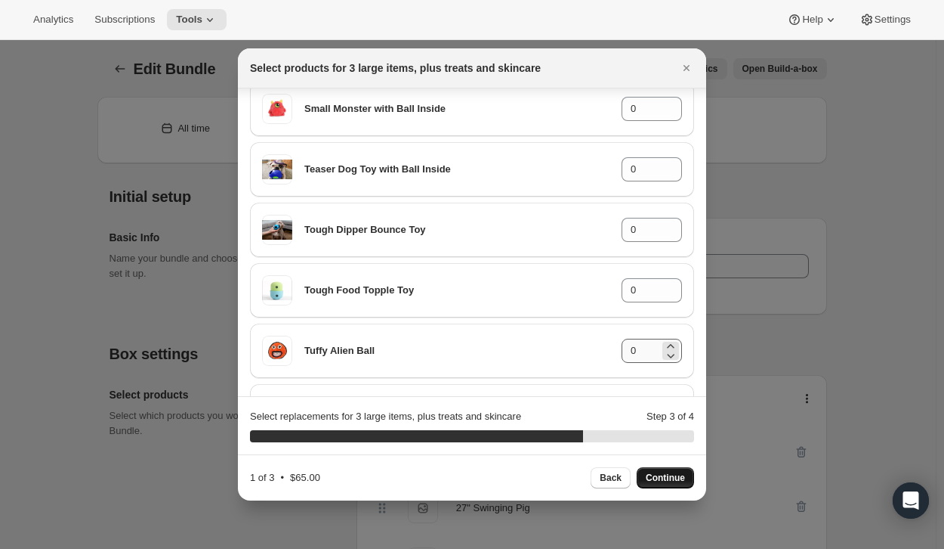
scroll to position [1046, 0]
type input "1"
drag, startPoint x: 632, startPoint y: 348, endPoint x: 614, endPoint y: 353, distance: 18.9
click at [614, 353] on div "Tuffy Alien Ball 0" at bounding box center [472, 351] width 420 height 30
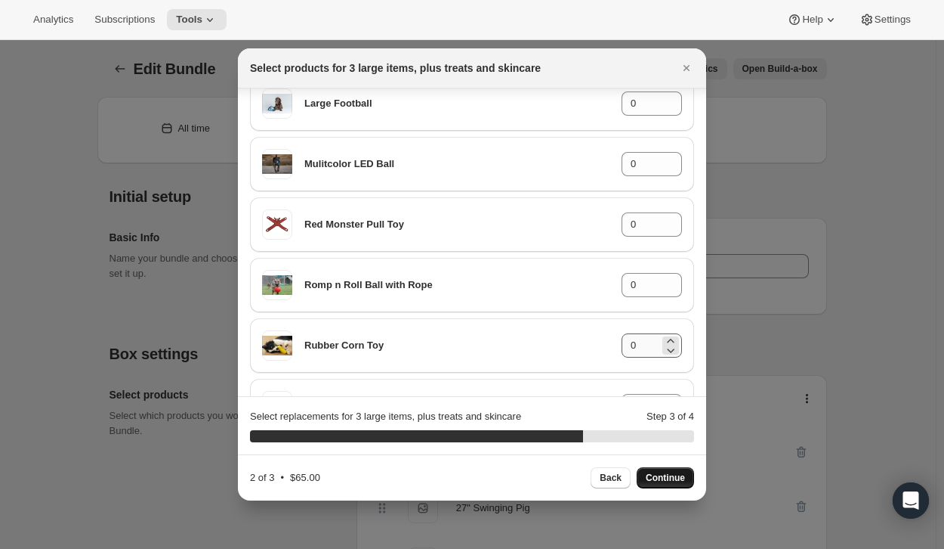
scroll to position [750, 0]
type input "1"
drag, startPoint x: 629, startPoint y: 343, endPoint x: 609, endPoint y: 347, distance: 20.0
click at [609, 347] on div "Rubber Corn Toy 0" at bounding box center [472, 344] width 420 height 30
type input "1"
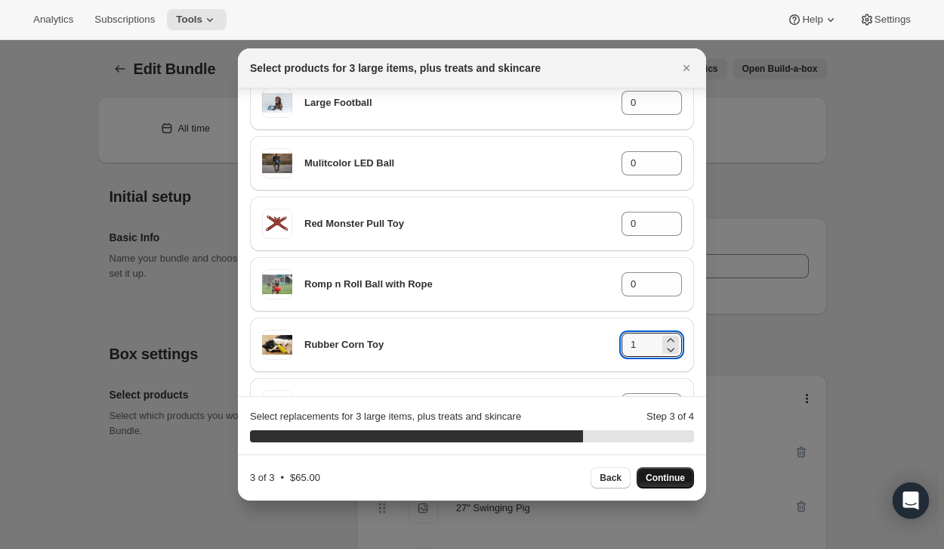
click at [660, 470] on button "Continue" at bounding box center [665, 477] width 57 height 21
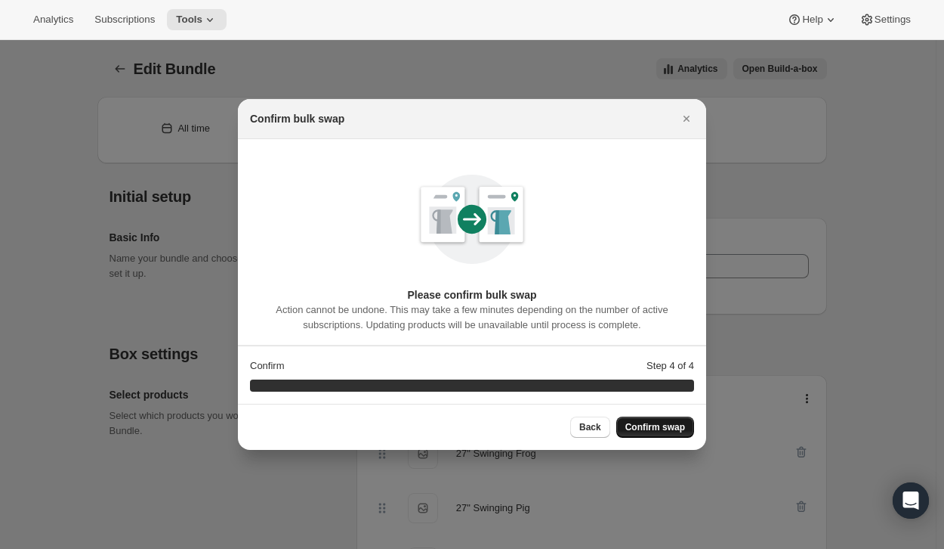
scroll to position [0, 0]
click at [660, 431] on span "Confirm swap" at bounding box center [656, 427] width 60 height 12
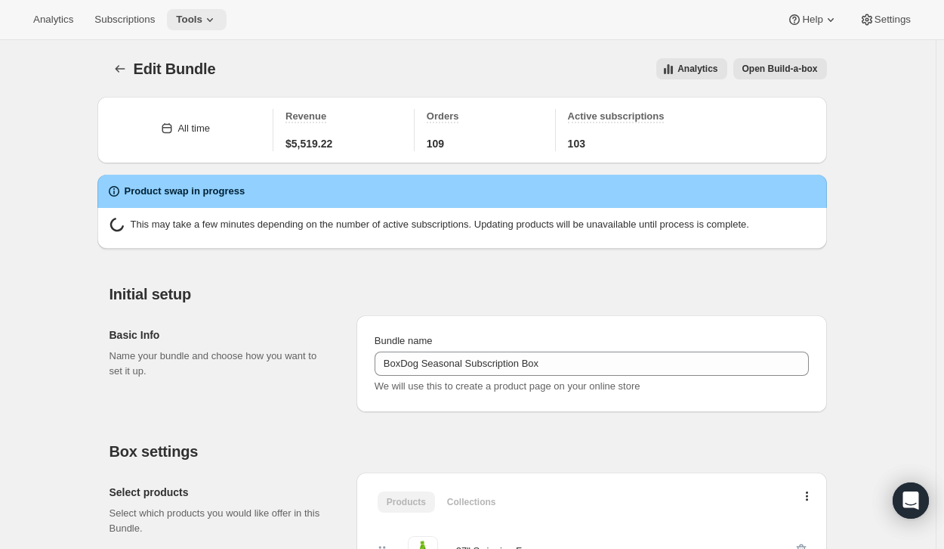
click at [202, 17] on icon at bounding box center [209, 19] width 15 height 15
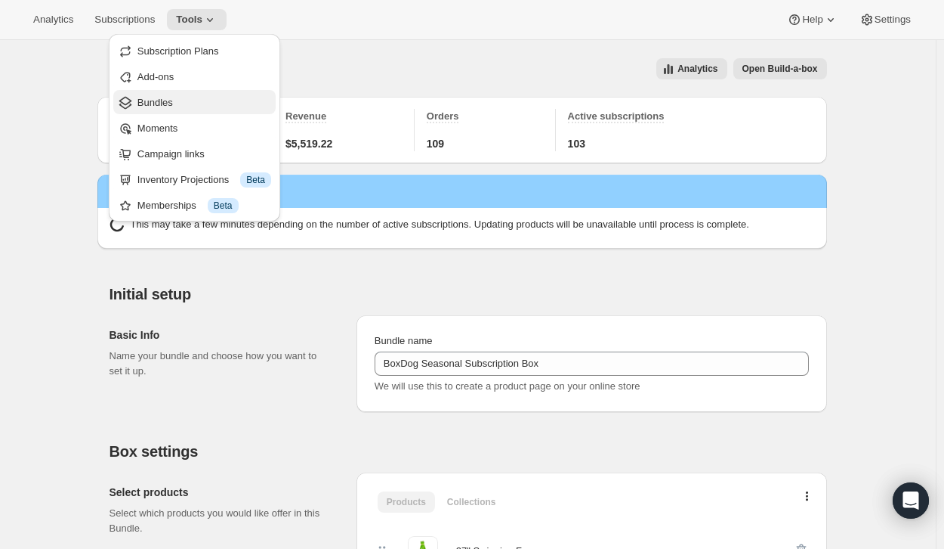
click at [179, 104] on span "Bundles" at bounding box center [205, 102] width 134 height 15
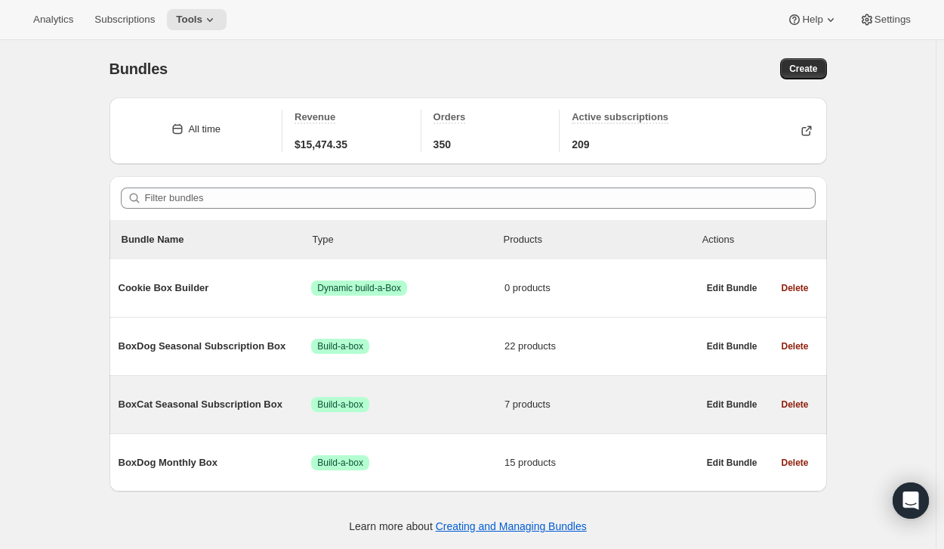
click at [298, 401] on span "BoxCat Seasonal Subscription Box" at bounding box center [215, 404] width 193 height 15
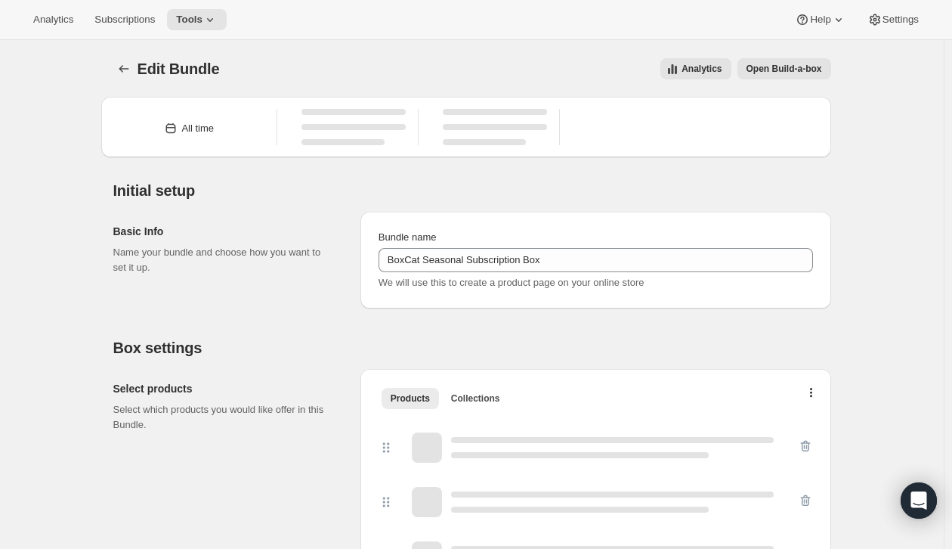
type input "BoxCat Seasonal Subscription Box"
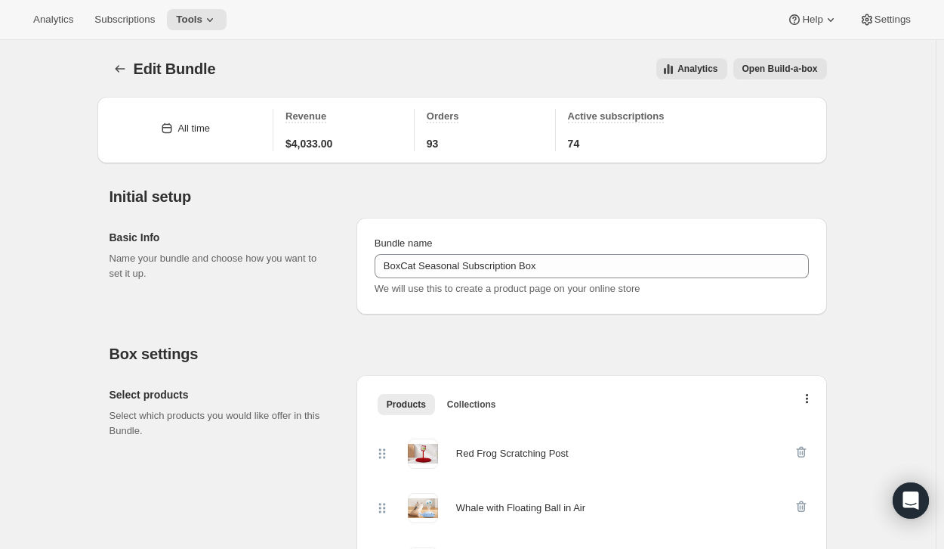
scroll to position [239, 0]
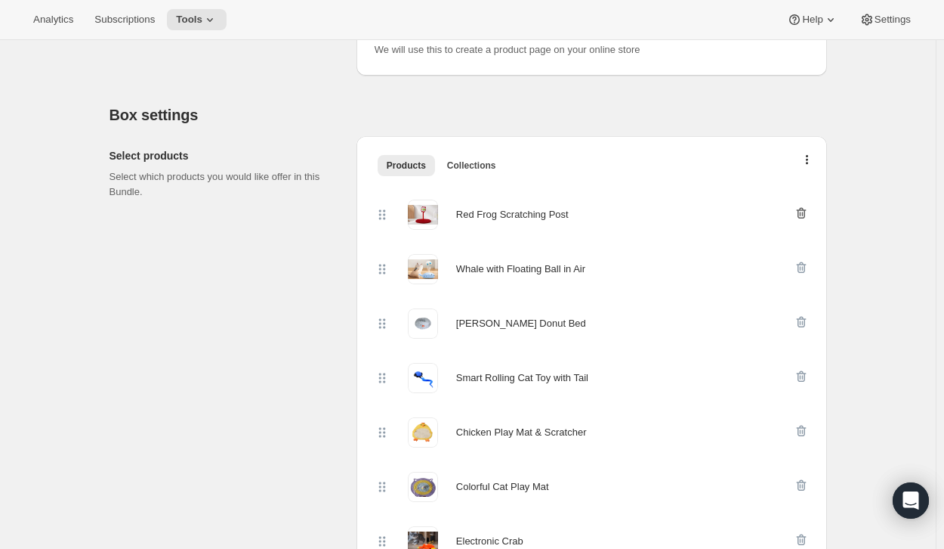
click at [805, 216] on icon "button" at bounding box center [801, 213] width 15 height 15
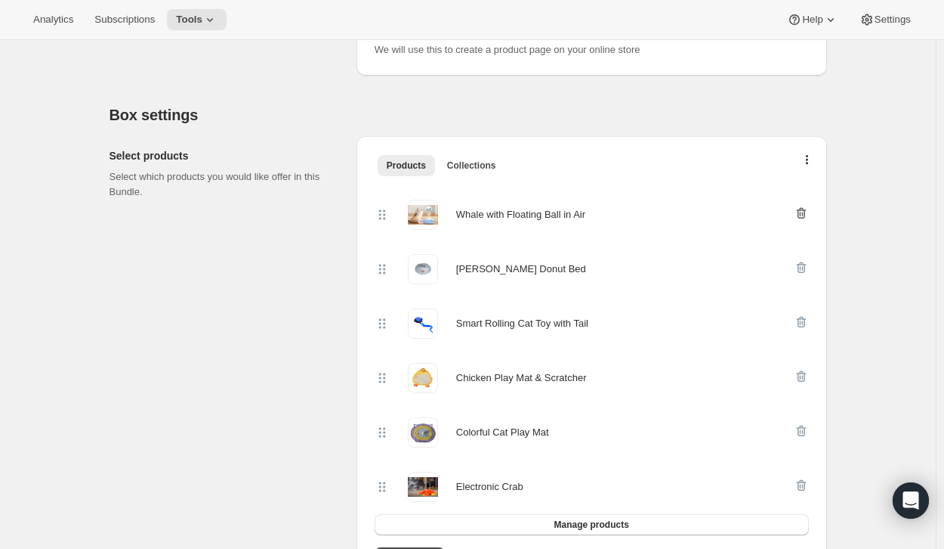
click at [805, 215] on icon "button" at bounding box center [801, 213] width 15 height 15
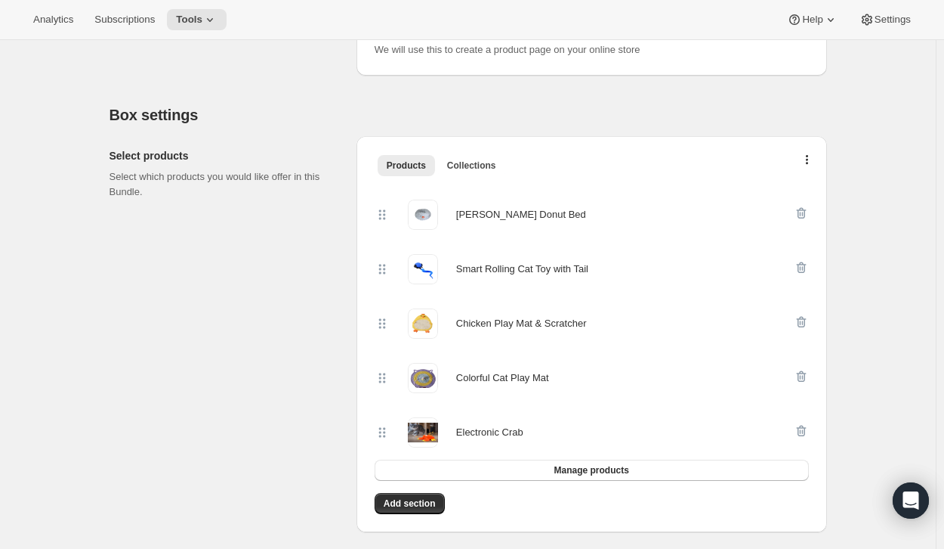
click at [805, 215] on icon "button" at bounding box center [801, 213] width 15 height 15
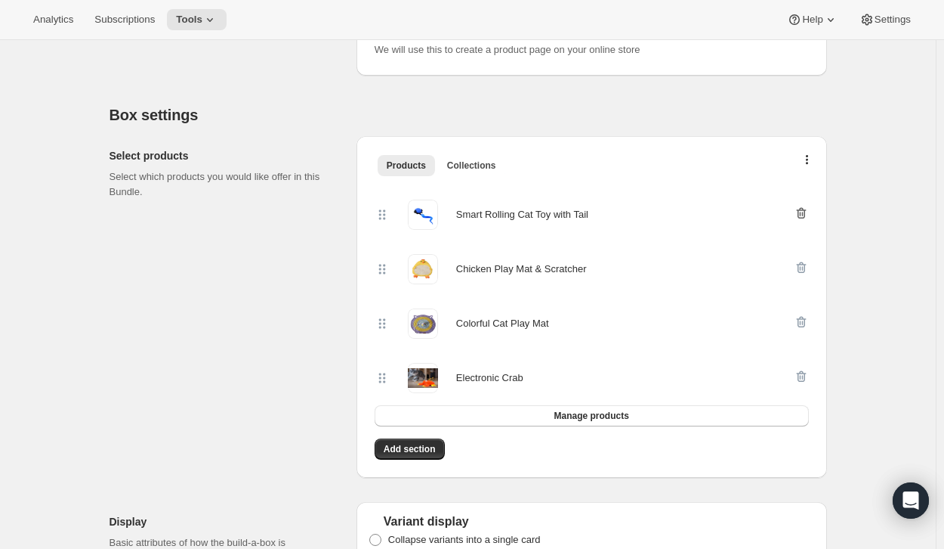
click at [805, 212] on icon "button" at bounding box center [801, 213] width 15 height 15
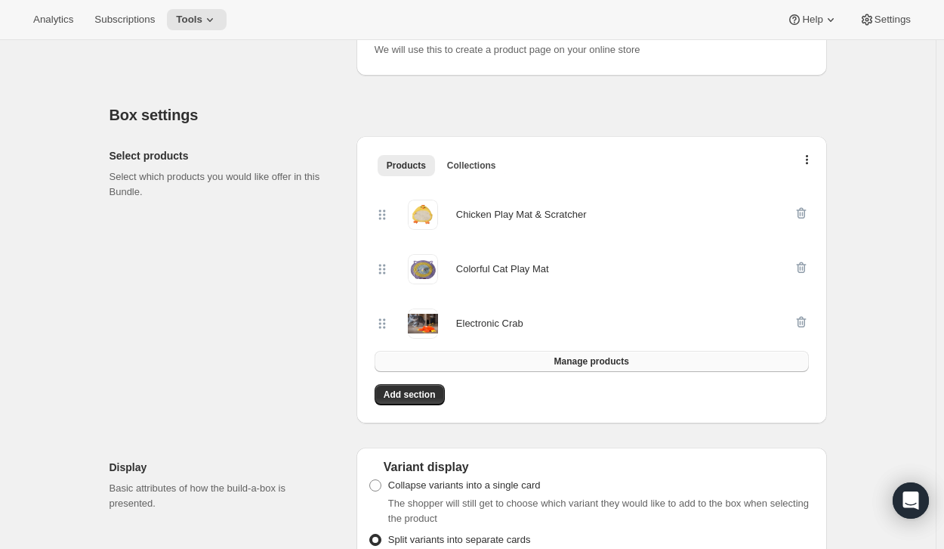
click at [595, 368] on button "Manage products" at bounding box center [592, 361] width 434 height 21
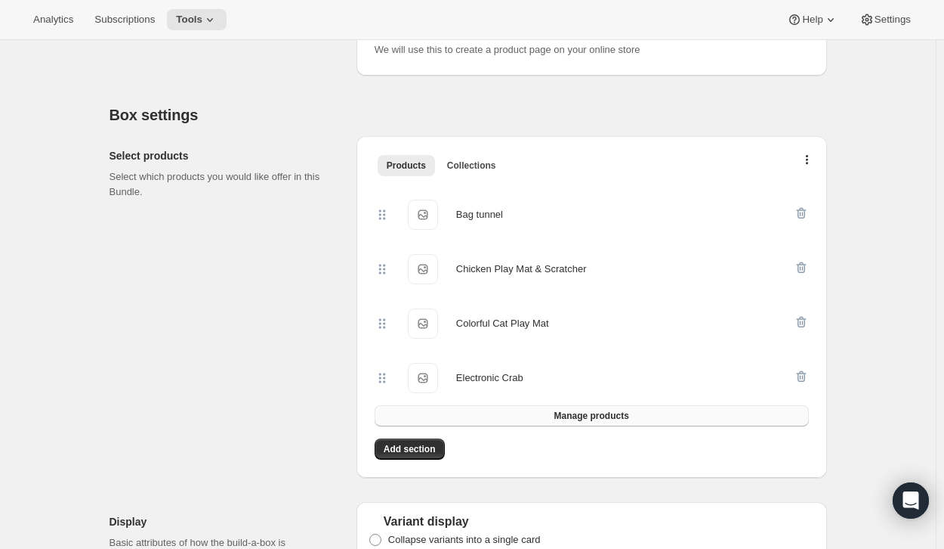
click at [568, 418] on span "Manage products" at bounding box center [591, 416] width 75 height 12
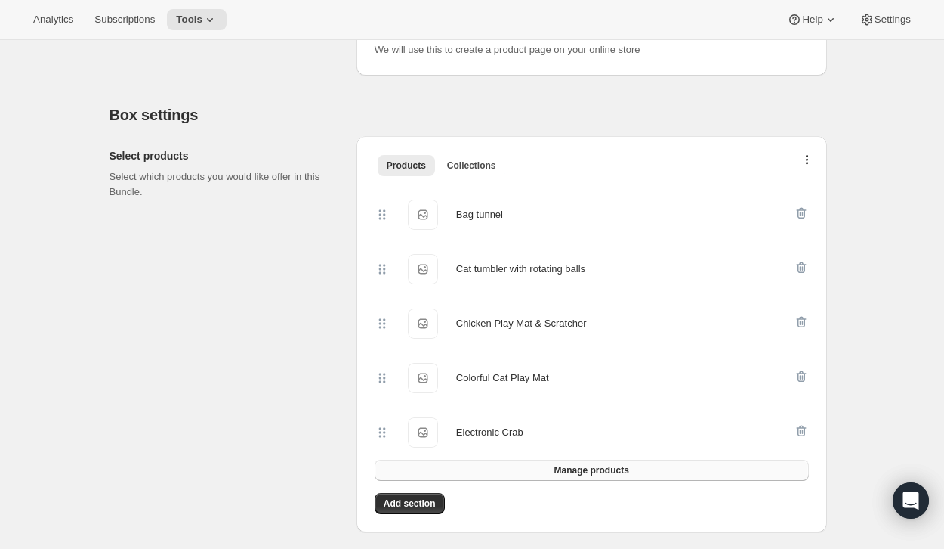
click at [542, 468] on button "Manage products" at bounding box center [592, 469] width 434 height 21
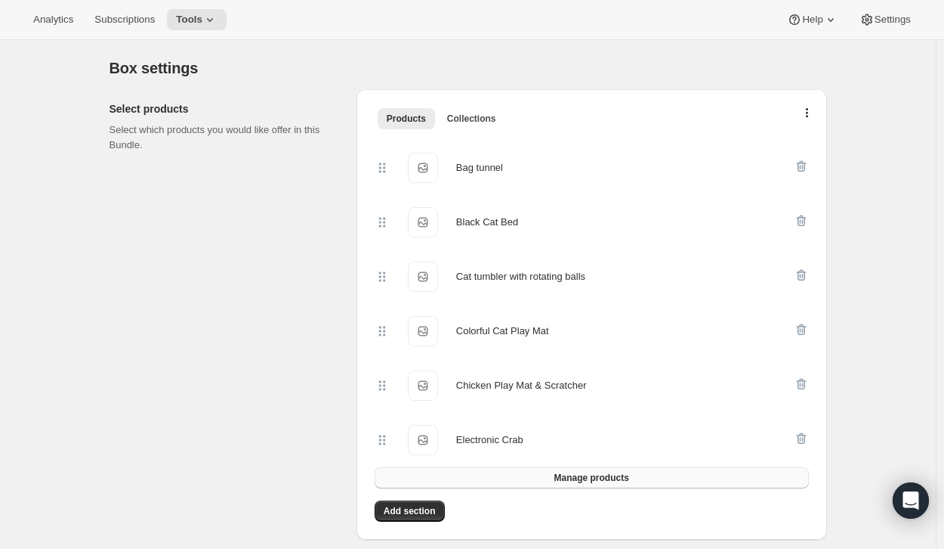
scroll to position [286, 0]
click at [583, 484] on button "Manage products" at bounding box center [592, 476] width 434 height 21
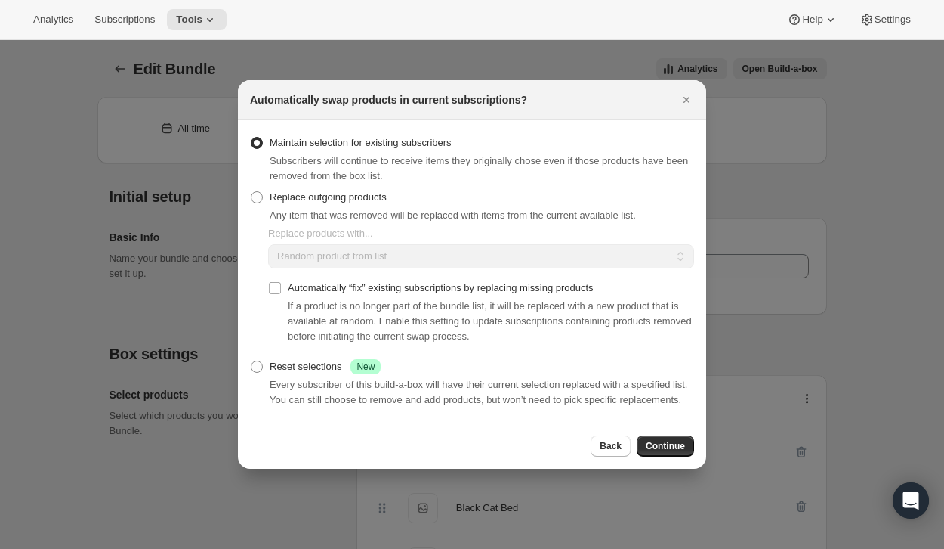
scroll to position [0, 0]
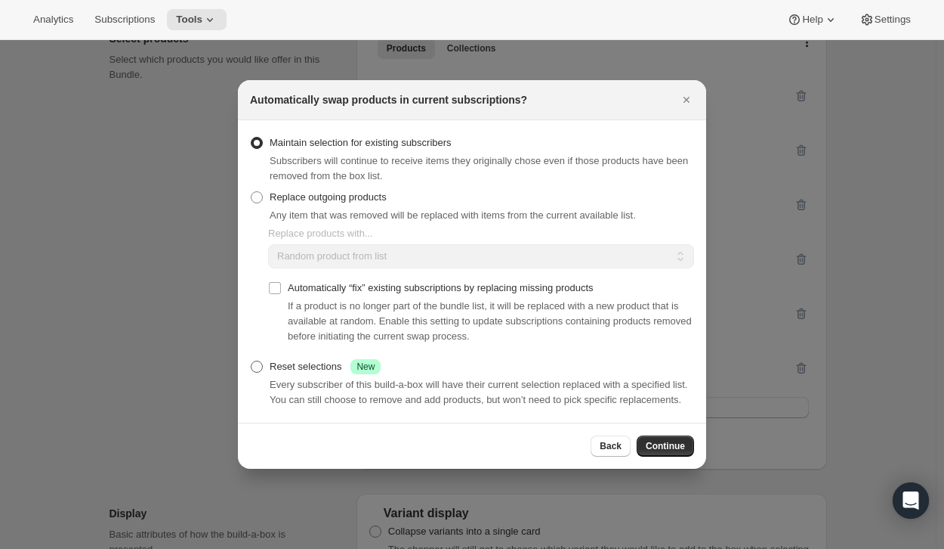
click at [261, 364] on span ":rse:" at bounding box center [257, 366] width 12 height 12
click at [252, 361] on input "Reset selections Success New" at bounding box center [251, 360] width 1 height 1
radio input "true"
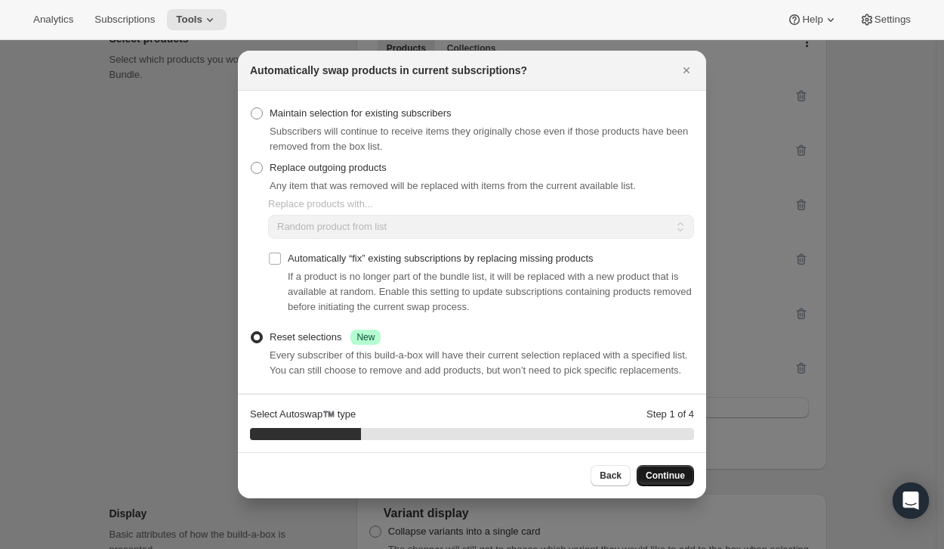
click at [651, 478] on span "Continue" at bounding box center [665, 475] width 39 height 12
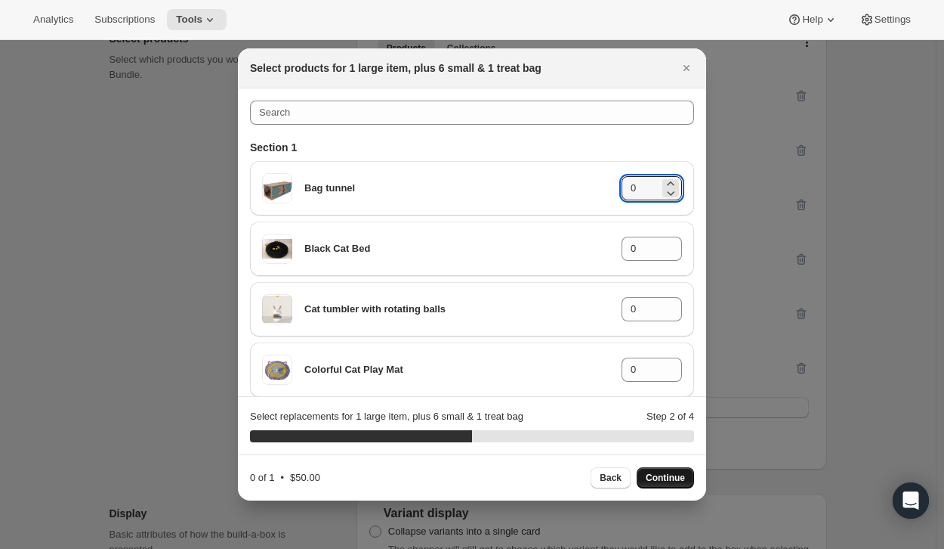
drag, startPoint x: 629, startPoint y: 193, endPoint x: 611, endPoint y: 193, distance: 18.1
click at [611, 193] on div "Bag tunnel 0" at bounding box center [472, 188] width 420 height 30
click at [657, 482] on span "Continue" at bounding box center [665, 477] width 39 height 12
drag, startPoint x: 629, startPoint y: 185, endPoint x: 615, endPoint y: 187, distance: 14.4
click at [622, 187] on input "0" at bounding box center [641, 188] width 38 height 24
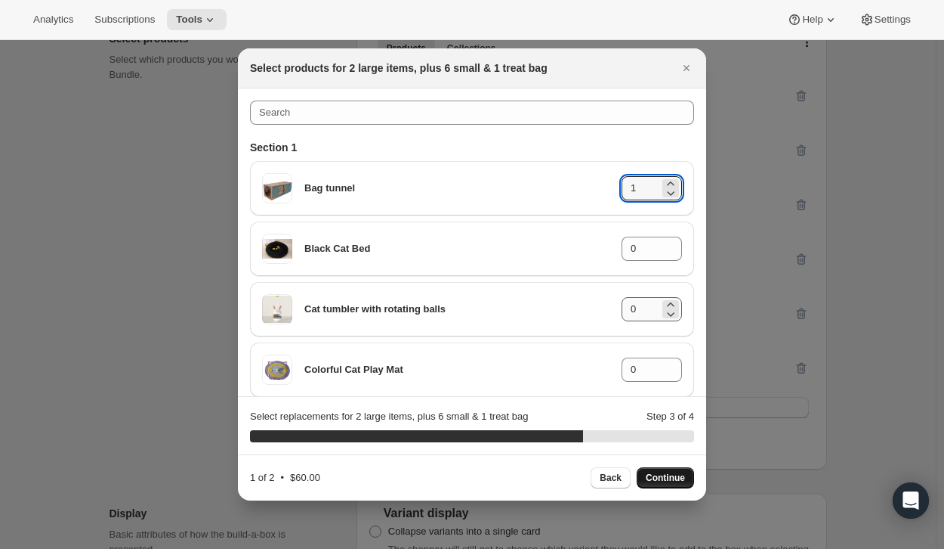
type input "1"
drag, startPoint x: 644, startPoint y: 306, endPoint x: 578, endPoint y: 307, distance: 65.7
click at [578, 307] on div "Cat tumbler with rotating balls 0" at bounding box center [472, 309] width 420 height 30
type input "1"
click at [657, 482] on span "Continue" at bounding box center [665, 477] width 39 height 12
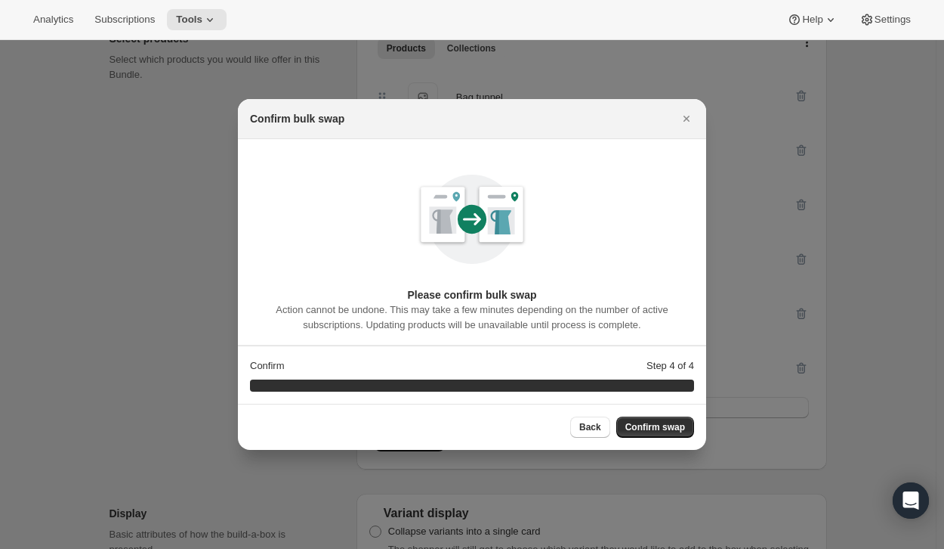
click at [660, 416] on div "Back Confirm swap" at bounding box center [472, 426] width 468 height 46
click at [660, 425] on span "Confirm swap" at bounding box center [656, 427] width 60 height 12
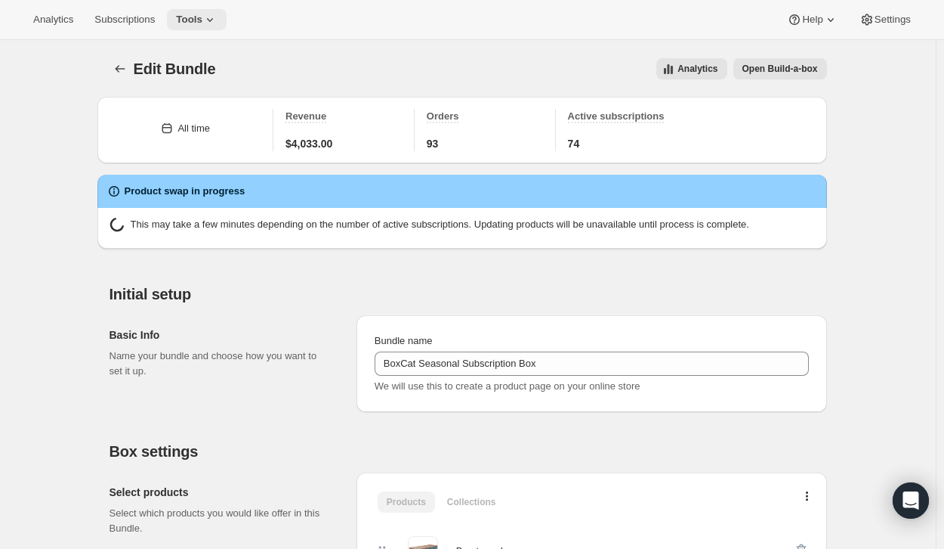
click at [207, 19] on icon at bounding box center [210, 20] width 6 height 4
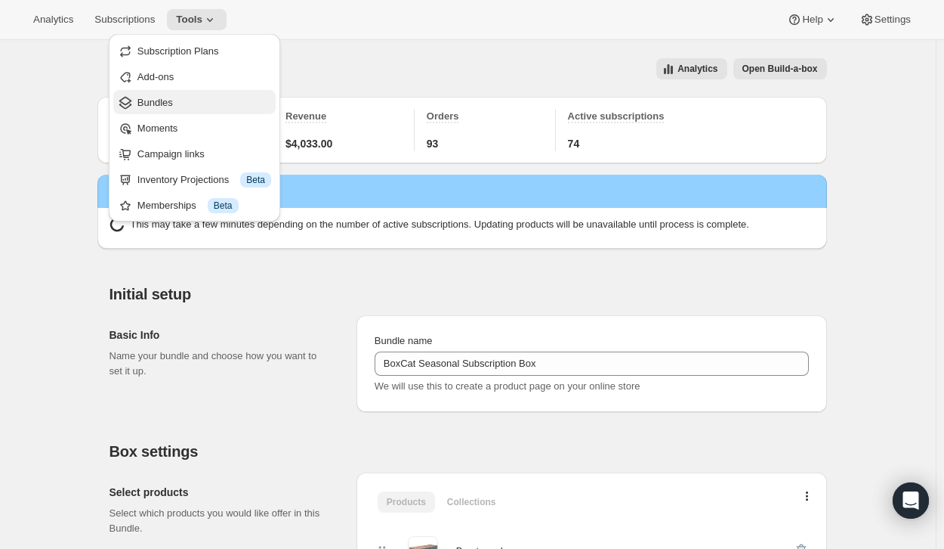
click at [174, 105] on span "Bundles" at bounding box center [205, 102] width 134 height 15
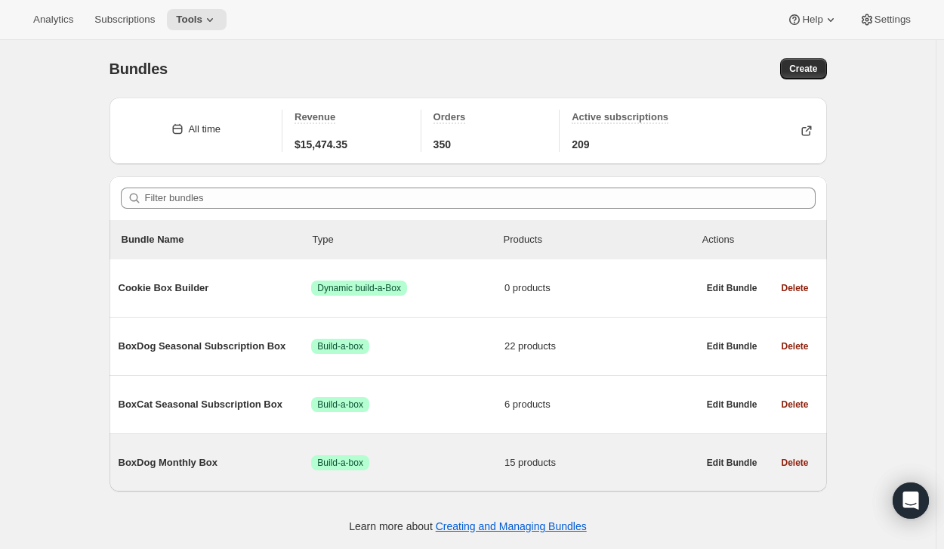
click at [208, 462] on span "BoxDog Monthly Box" at bounding box center [215, 462] width 193 height 15
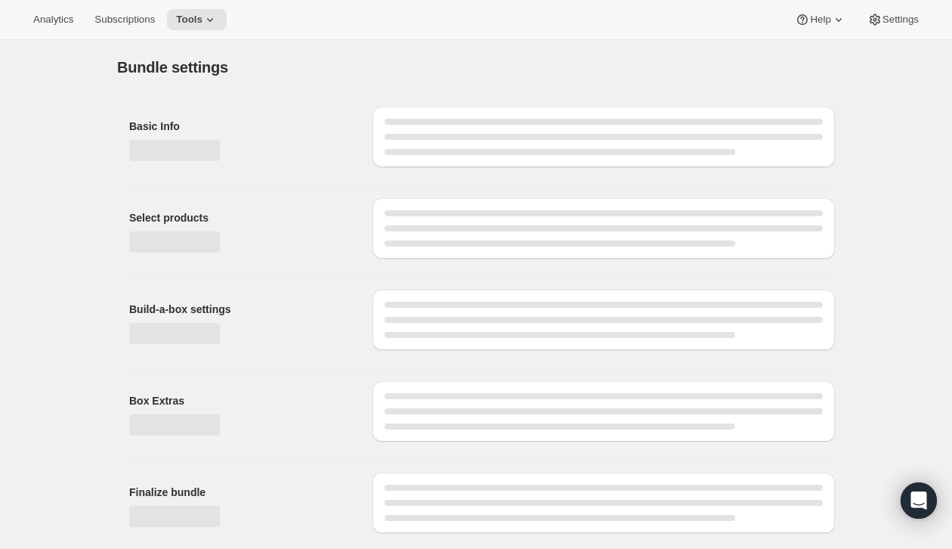
type input "BoxDog Monthly Box"
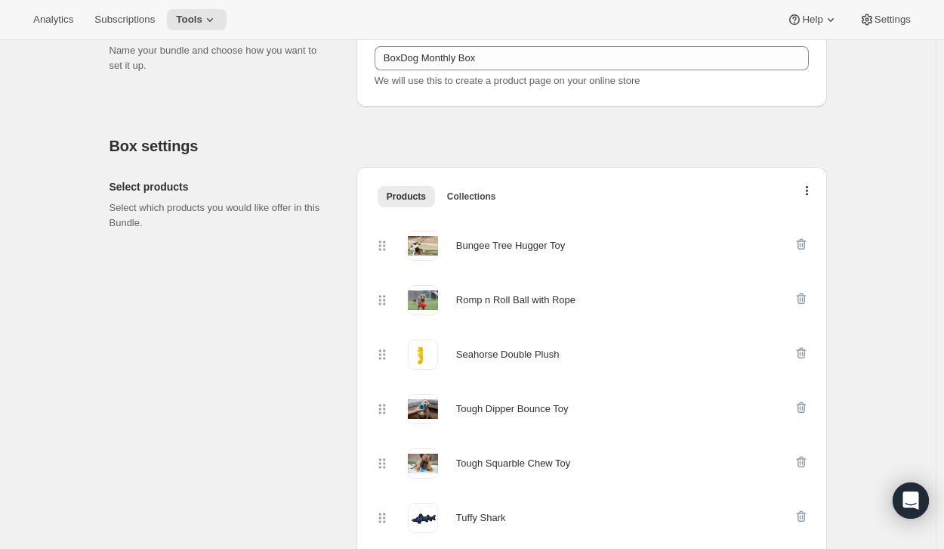
scroll to position [206, 0]
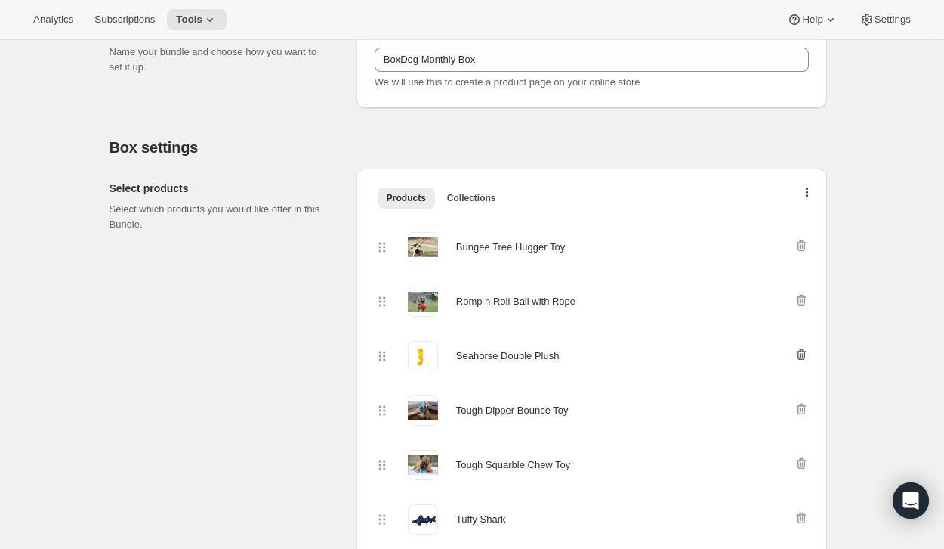
click at [802, 350] on icon "button" at bounding box center [801, 354] width 15 height 15
click at [801, 406] on icon "button" at bounding box center [801, 408] width 10 height 11
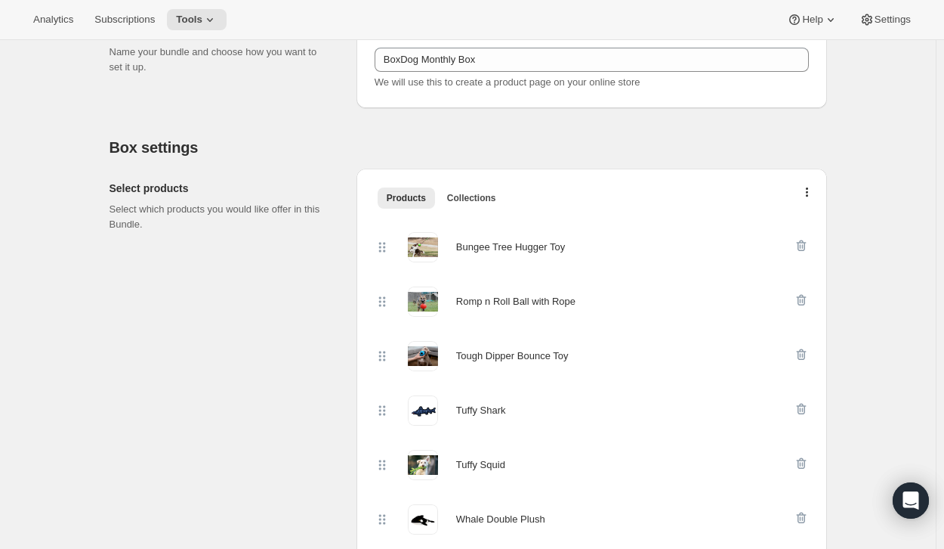
click at [801, 406] on icon "button" at bounding box center [801, 408] width 10 height 11
click at [801, 407] on icon "button" at bounding box center [801, 408] width 15 height 15
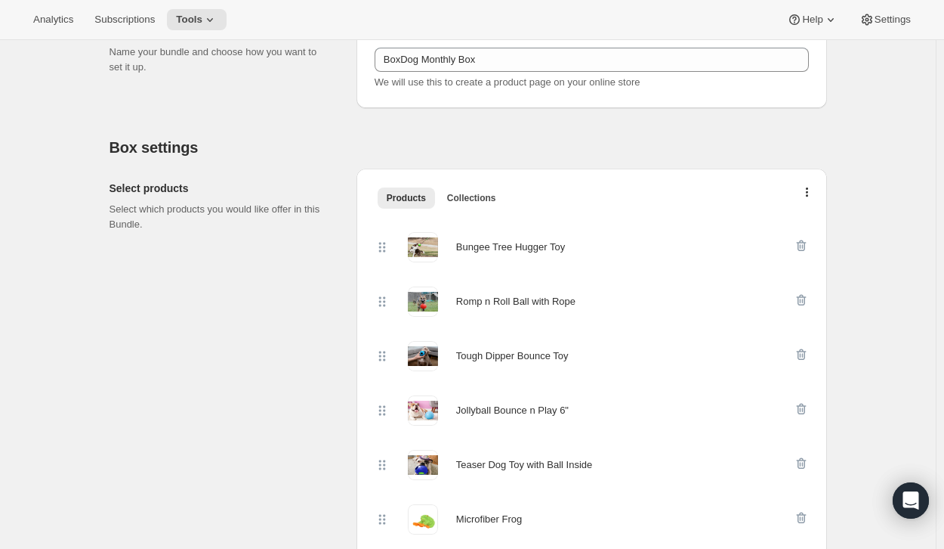
click at [801, 407] on icon "button" at bounding box center [801, 408] width 15 height 15
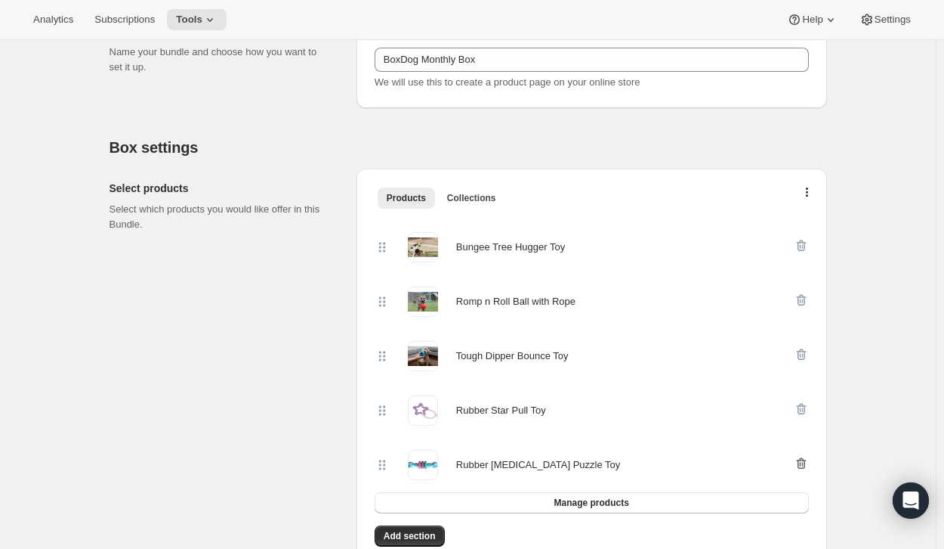
click at [805, 463] on icon "button" at bounding box center [801, 463] width 15 height 15
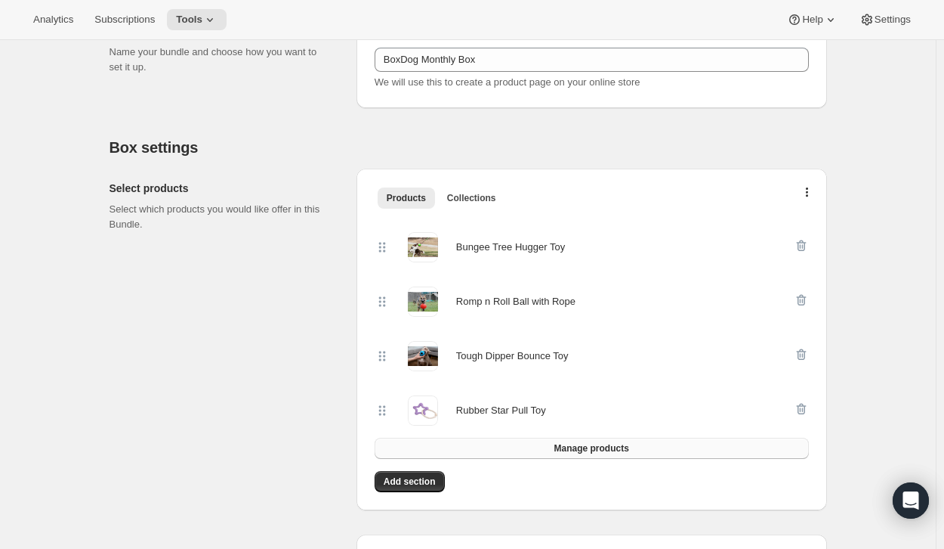
click at [636, 447] on button "Manage products" at bounding box center [592, 447] width 434 height 21
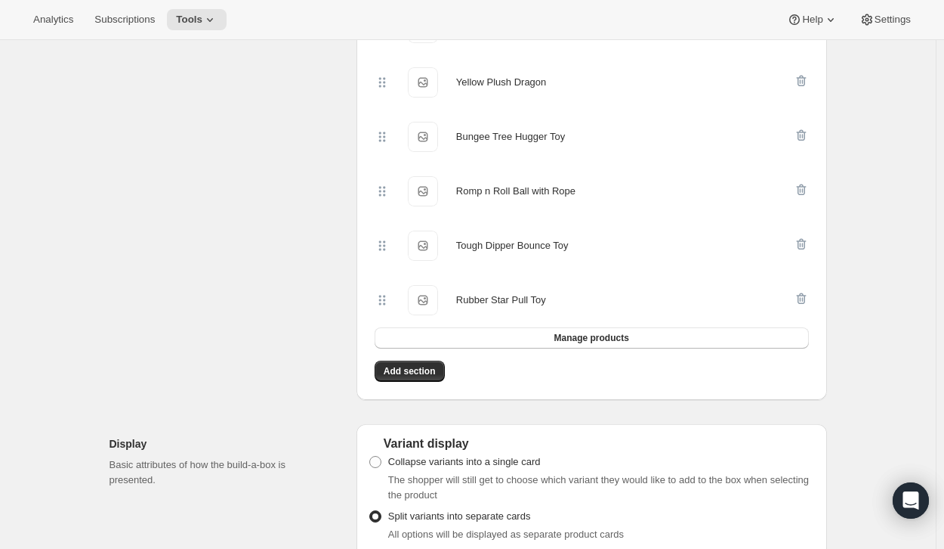
scroll to position [426, 0]
click at [489, 333] on button "Manage products" at bounding box center [592, 336] width 434 height 21
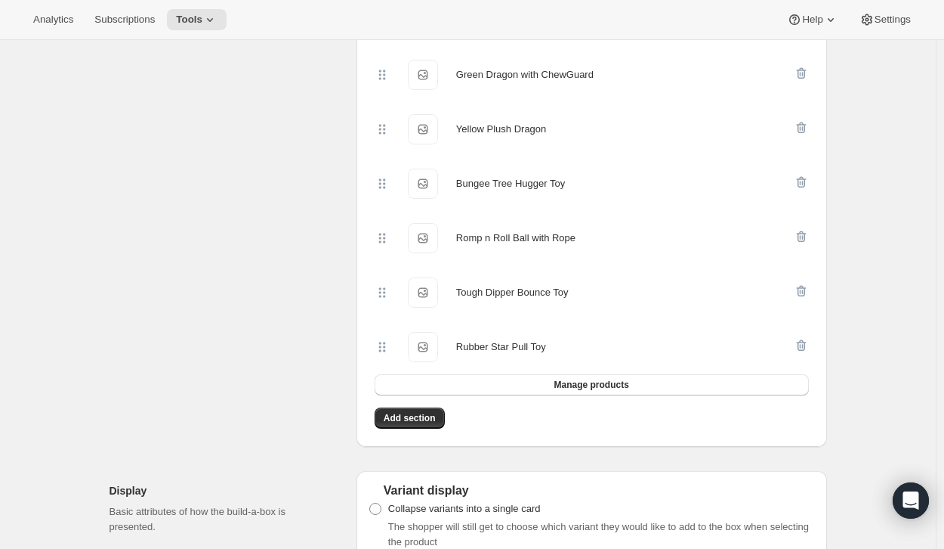
scroll to position [651, 0]
click at [528, 389] on button "Manage products" at bounding box center [592, 383] width 434 height 21
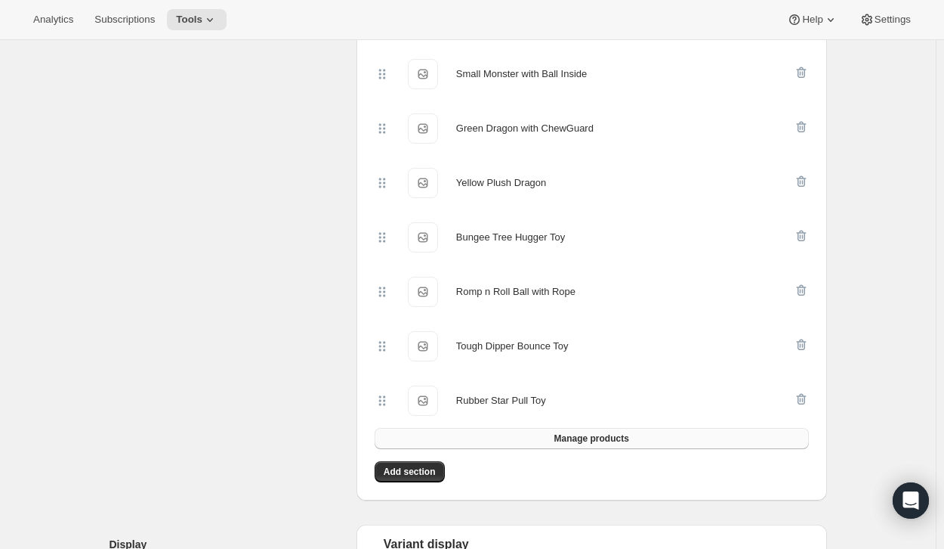
click at [611, 440] on span "Manage products" at bounding box center [591, 438] width 75 height 12
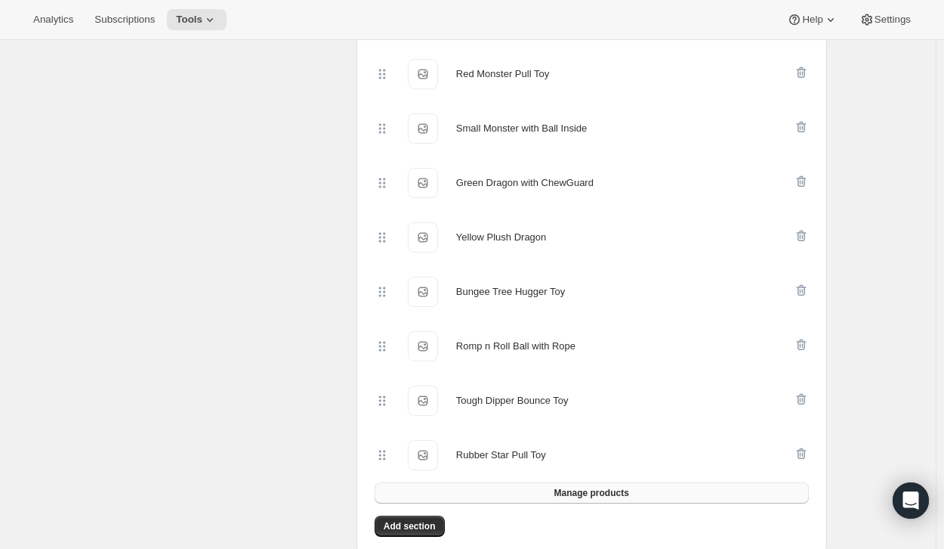
click at [564, 492] on span "Manage products" at bounding box center [591, 493] width 75 height 12
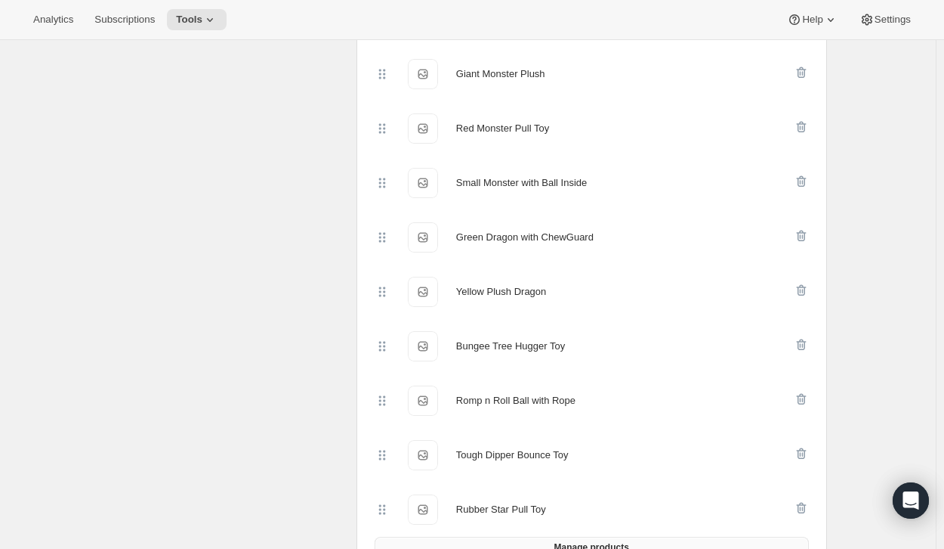
click at [575, 541] on button "Manage products" at bounding box center [592, 546] width 434 height 21
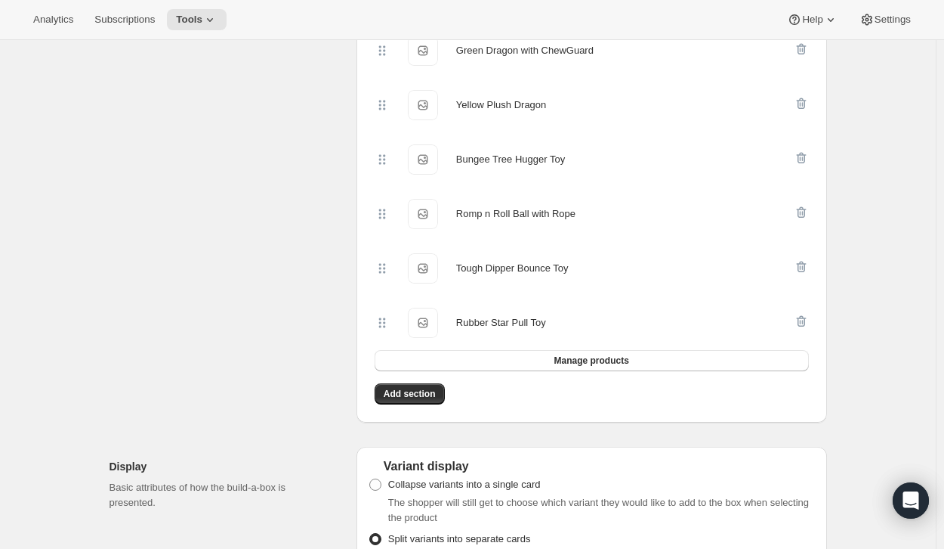
scroll to position [904, 0]
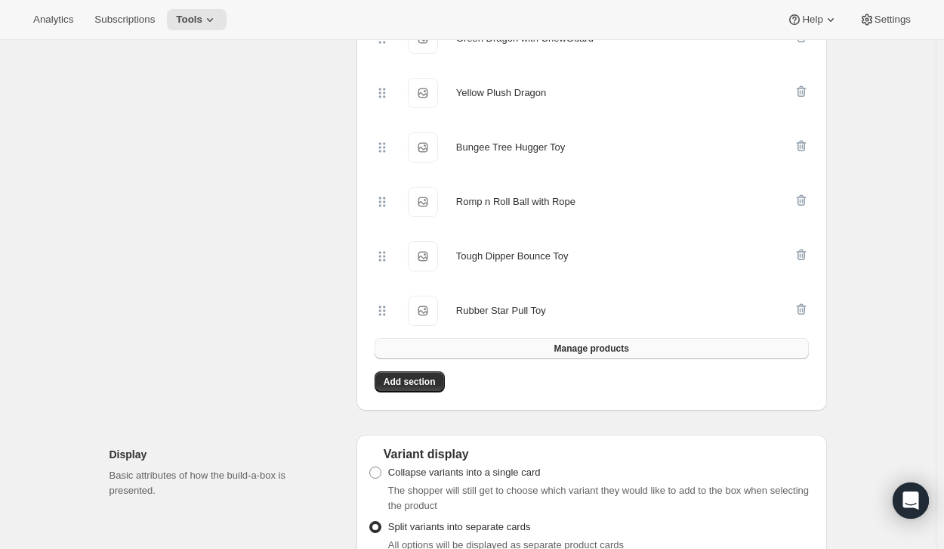
click at [554, 354] on button "Manage products" at bounding box center [592, 348] width 434 height 21
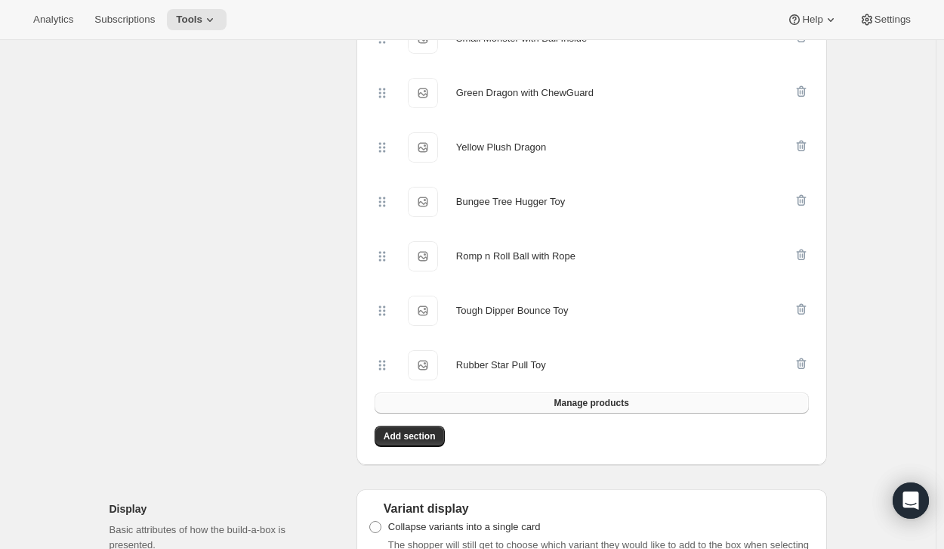
click at [569, 403] on span "Manage products" at bounding box center [591, 403] width 75 height 12
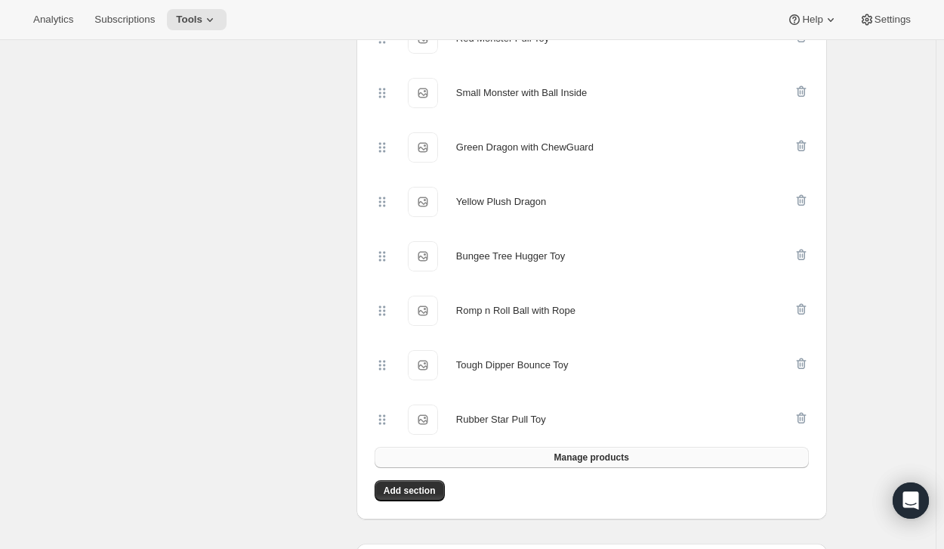
click at [570, 456] on span "Manage products" at bounding box center [591, 457] width 75 height 12
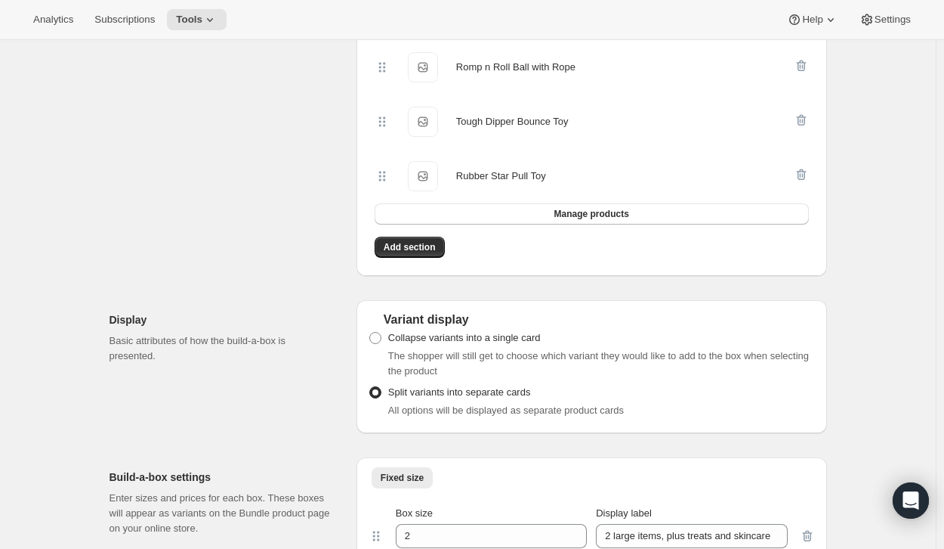
scroll to position [1151, 0]
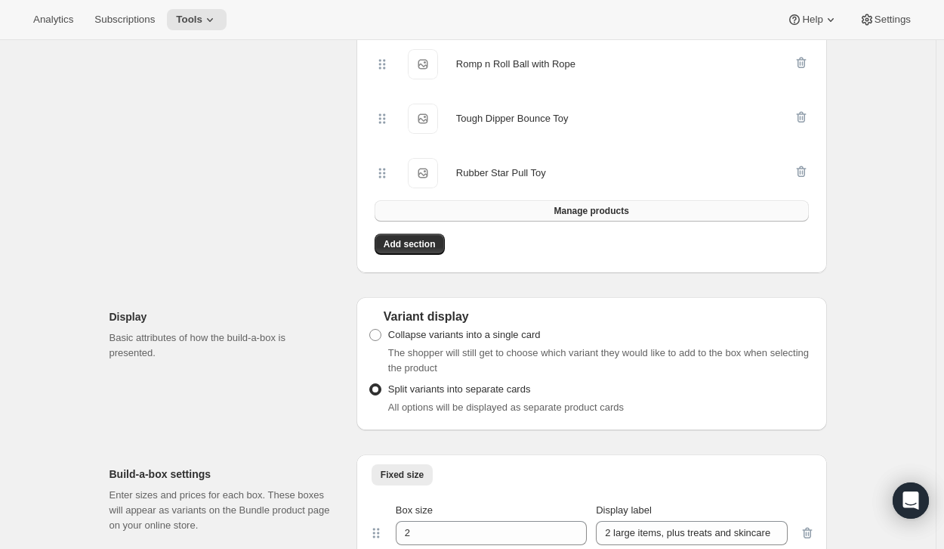
click at [587, 214] on span "Manage products" at bounding box center [591, 211] width 75 height 12
click at [633, 212] on button "Manage products" at bounding box center [592, 210] width 434 height 21
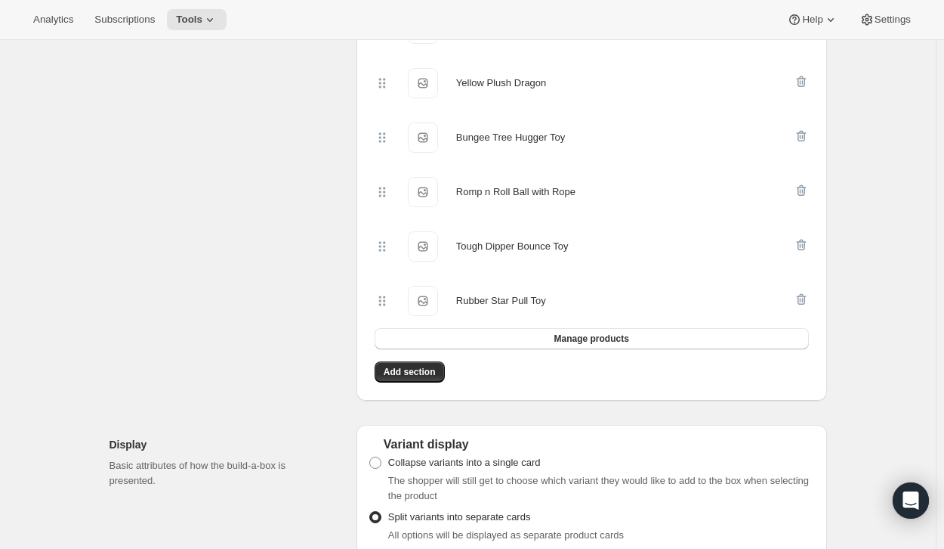
scroll to position [1050, 0]
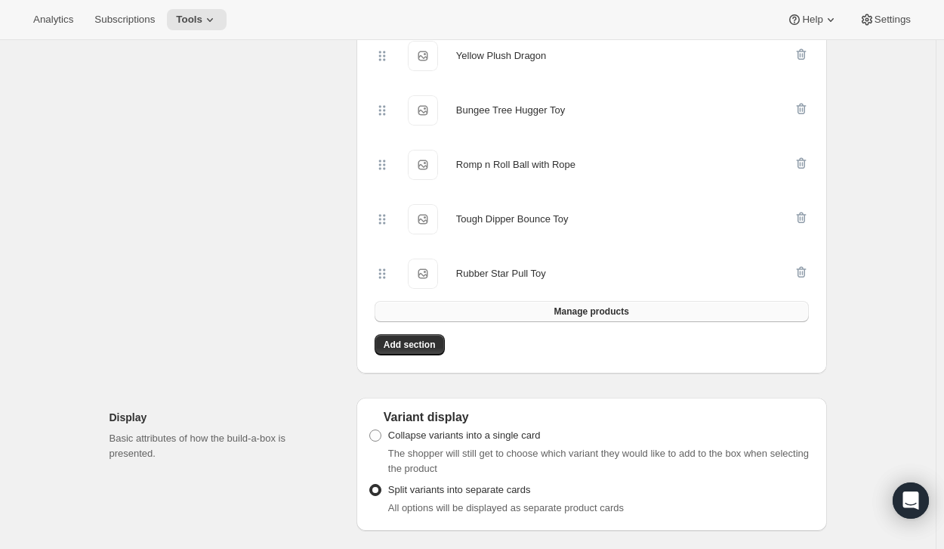
click at [575, 311] on span "Manage products" at bounding box center [591, 311] width 75 height 12
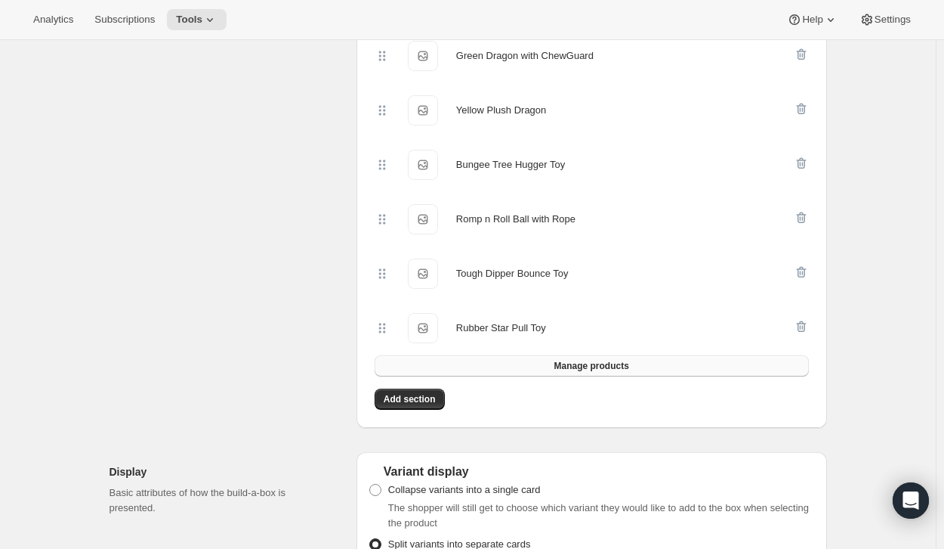
click at [583, 366] on span "Manage products" at bounding box center [591, 366] width 75 height 12
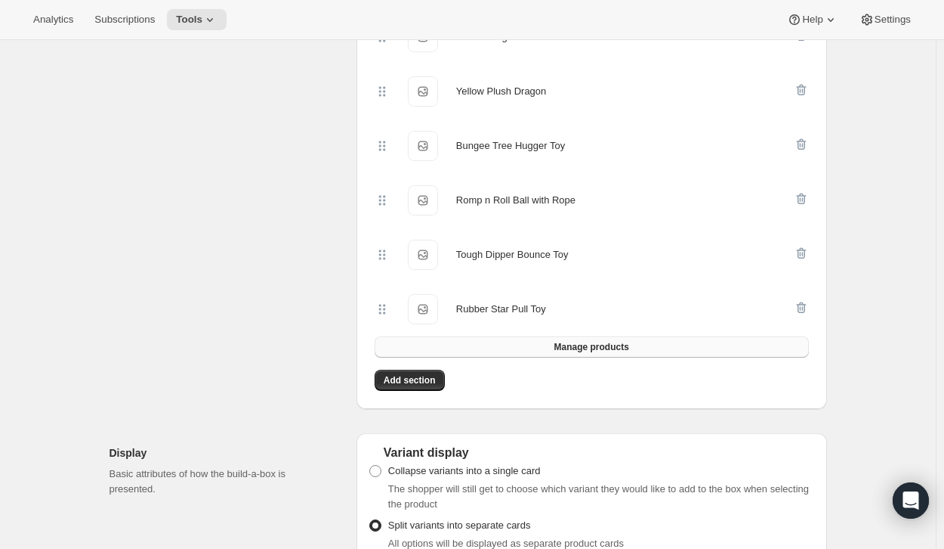
scroll to position [1127, 0]
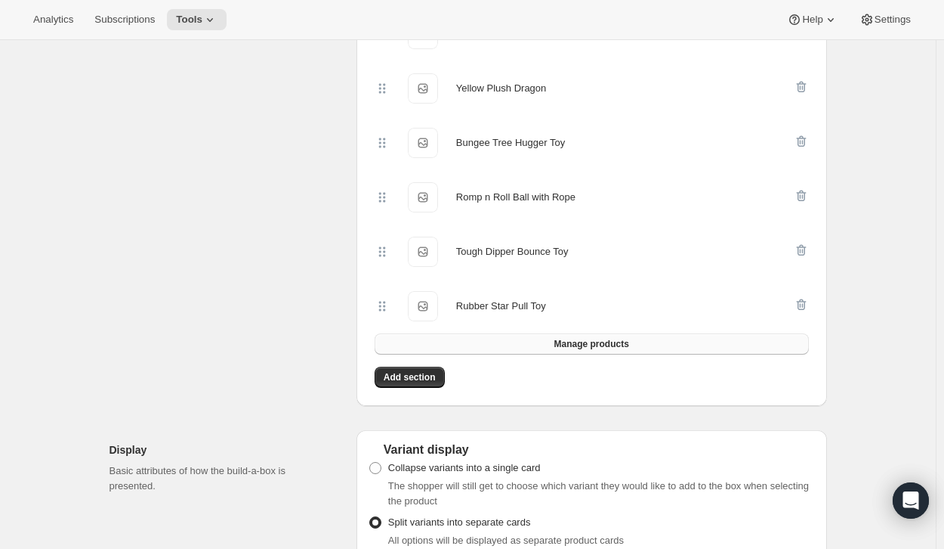
click at [608, 343] on span "Manage products" at bounding box center [591, 344] width 75 height 12
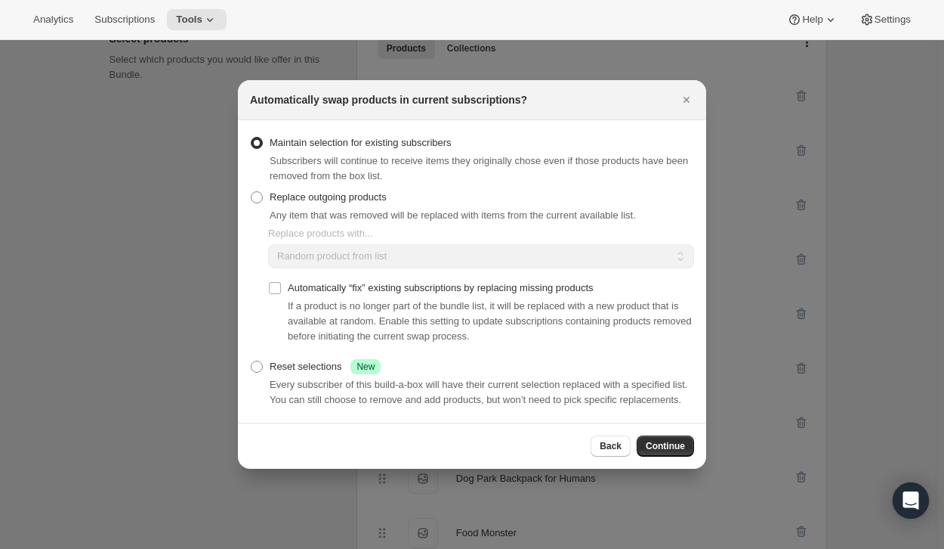
scroll to position [0, 0]
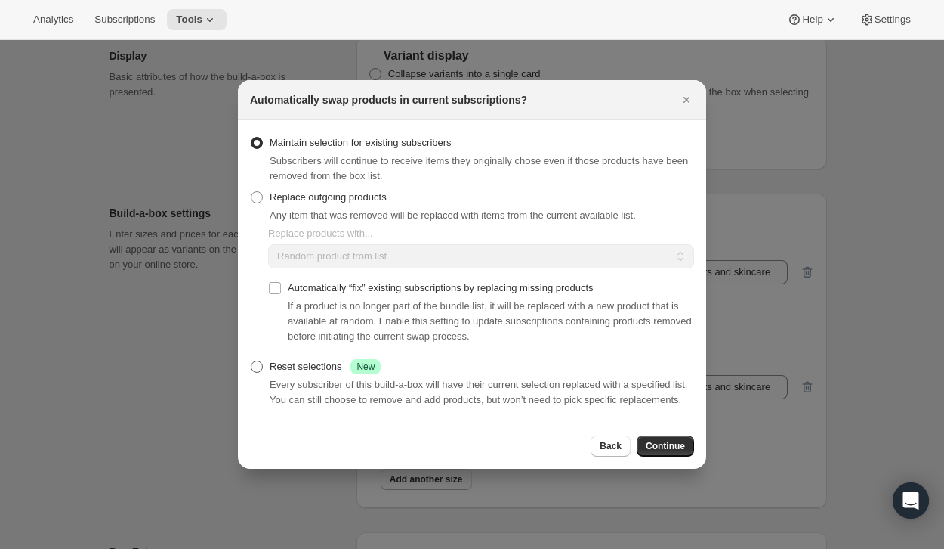
click at [255, 365] on span ":r107:" at bounding box center [257, 366] width 12 height 12
click at [252, 361] on input "Reset selections Success New" at bounding box center [251, 360] width 1 height 1
radio input "true"
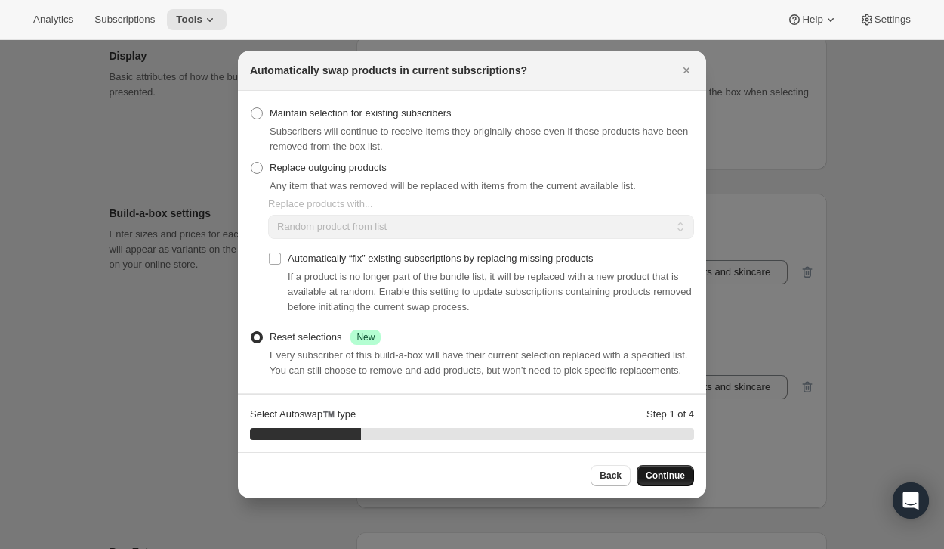
click at [666, 470] on span "Continue" at bounding box center [665, 475] width 39 height 12
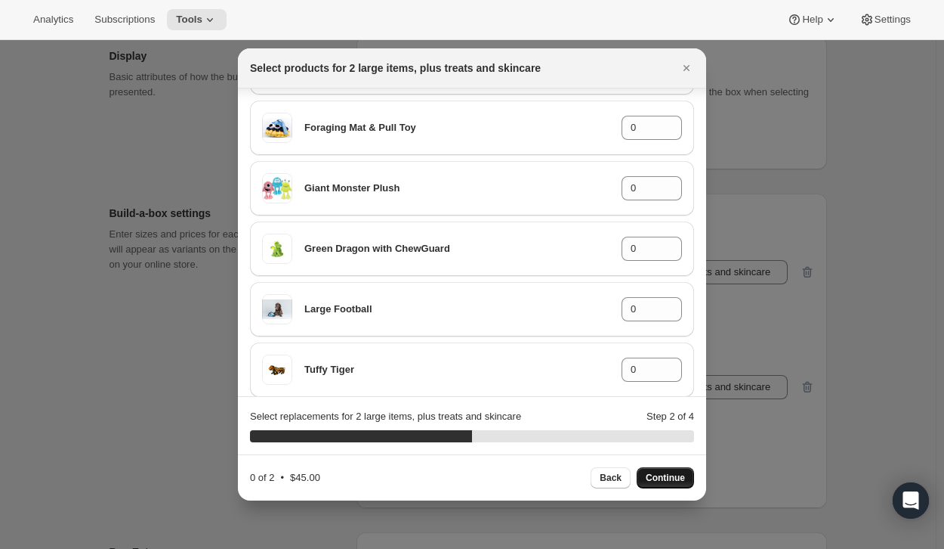
scroll to position [734, 0]
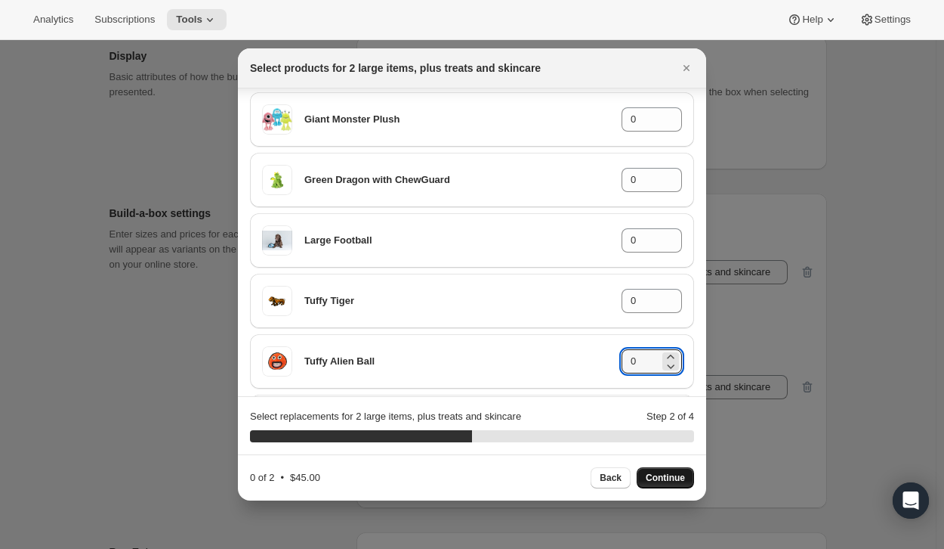
drag, startPoint x: 629, startPoint y: 369, endPoint x: 607, endPoint y: 365, distance: 22.4
click at [607, 365] on div "Tuffy Alien Ball 0" at bounding box center [472, 361] width 420 height 30
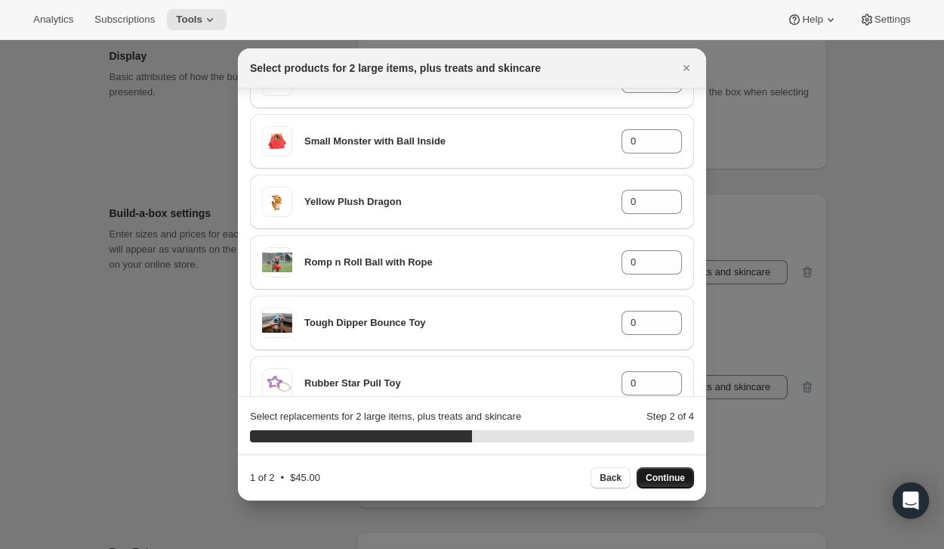
scroll to position [1136, 0]
type input "1"
drag, startPoint x: 625, startPoint y: 198, endPoint x: 640, endPoint y: 207, distance: 17.6
click at [640, 207] on input "0" at bounding box center [641, 201] width 38 height 24
type input "1"
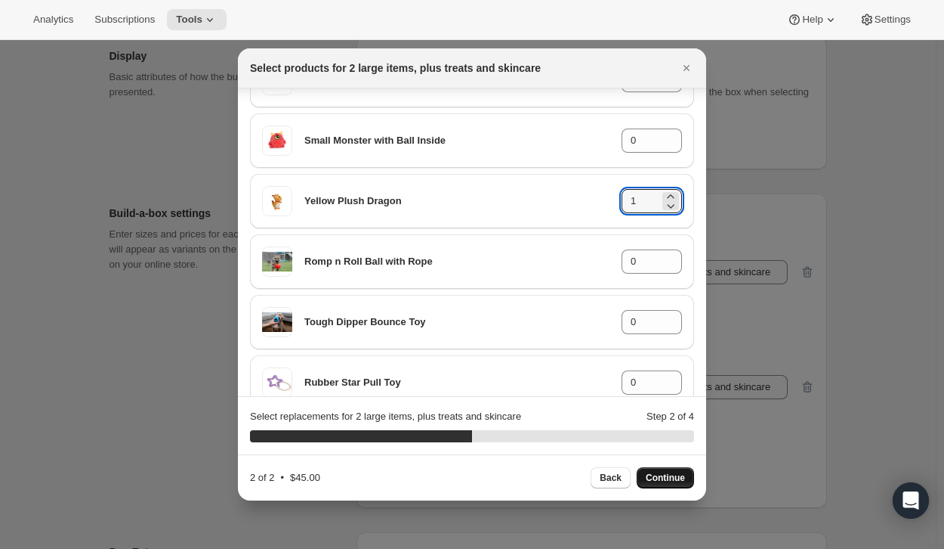
click at [670, 471] on button "Continue" at bounding box center [665, 477] width 57 height 21
type input "0"
drag, startPoint x: 625, startPoint y: 206, endPoint x: 638, endPoint y: 206, distance: 12.8
click at [638, 206] on input "0" at bounding box center [641, 201] width 38 height 24
type input "9"
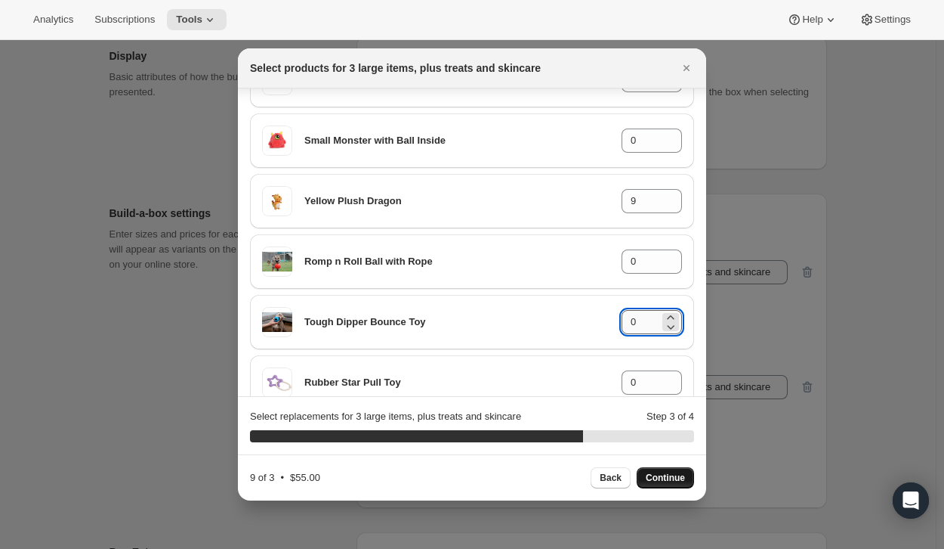
drag, startPoint x: 628, startPoint y: 323, endPoint x: 619, endPoint y: 323, distance: 9.1
click at [622, 323] on input "0" at bounding box center [641, 322] width 38 height 24
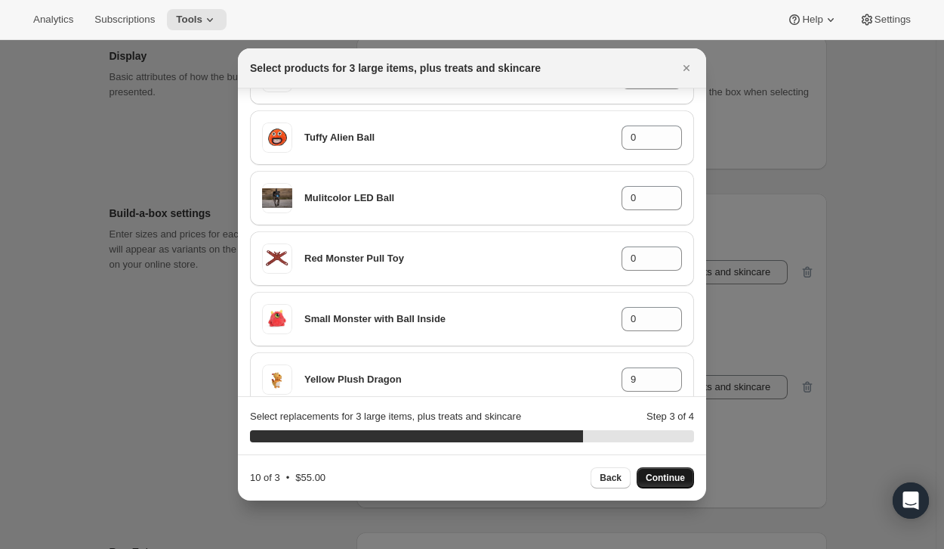
scroll to position [957, 0]
type input "1"
drag, startPoint x: 630, startPoint y: 141, endPoint x: 619, endPoint y: 142, distance: 11.4
click at [622, 142] on input "0" at bounding box center [641, 138] width 38 height 24
type input "1"
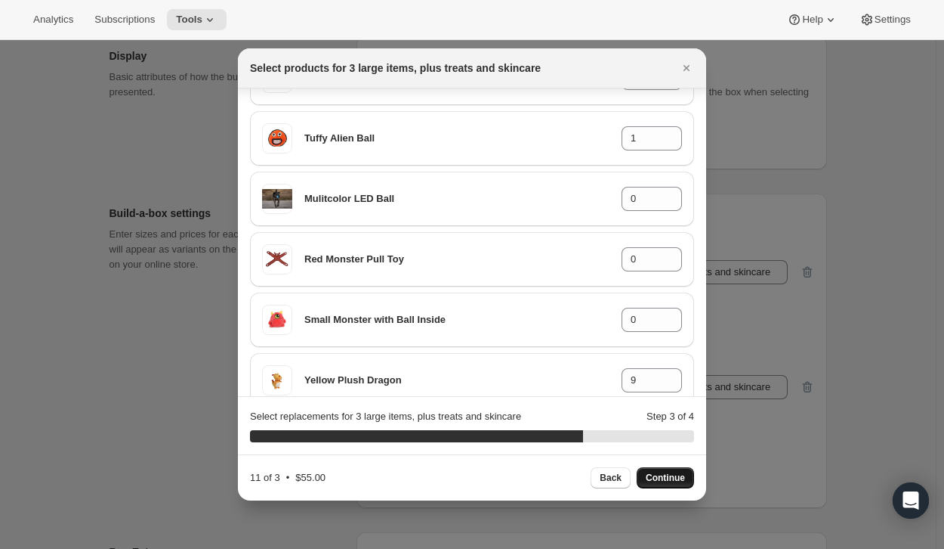
drag, startPoint x: 669, startPoint y: 456, endPoint x: 657, endPoint y: 466, distance: 15.5
click at [657, 466] on div "11 of 3 • $55.00 Back Continue" at bounding box center [472, 477] width 468 height 46
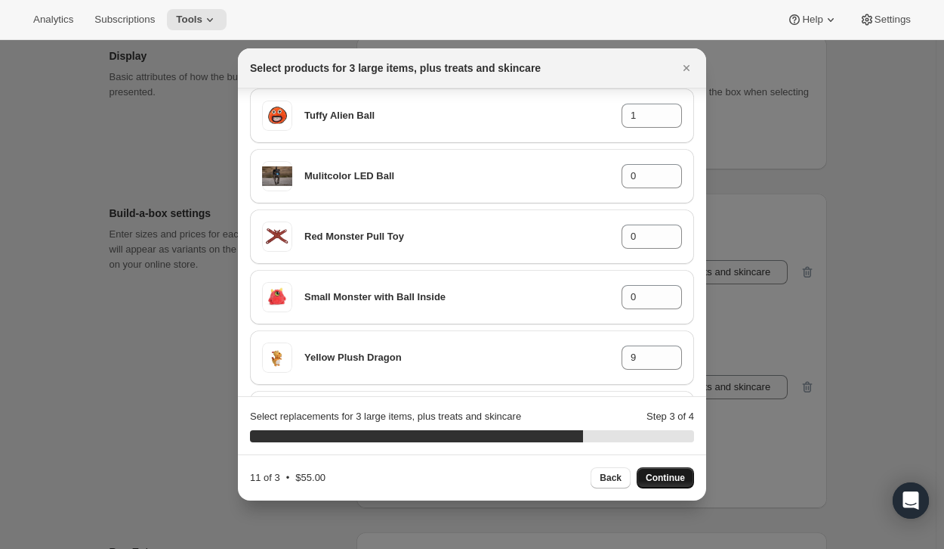
scroll to position [980, 0]
drag, startPoint x: 632, startPoint y: 356, endPoint x: 608, endPoint y: 358, distance: 24.3
click at [608, 358] on div "Yellow Plush Dragon 9" at bounding box center [472, 357] width 420 height 30
type input "1"
click at [666, 477] on span "Continue" at bounding box center [665, 477] width 39 height 12
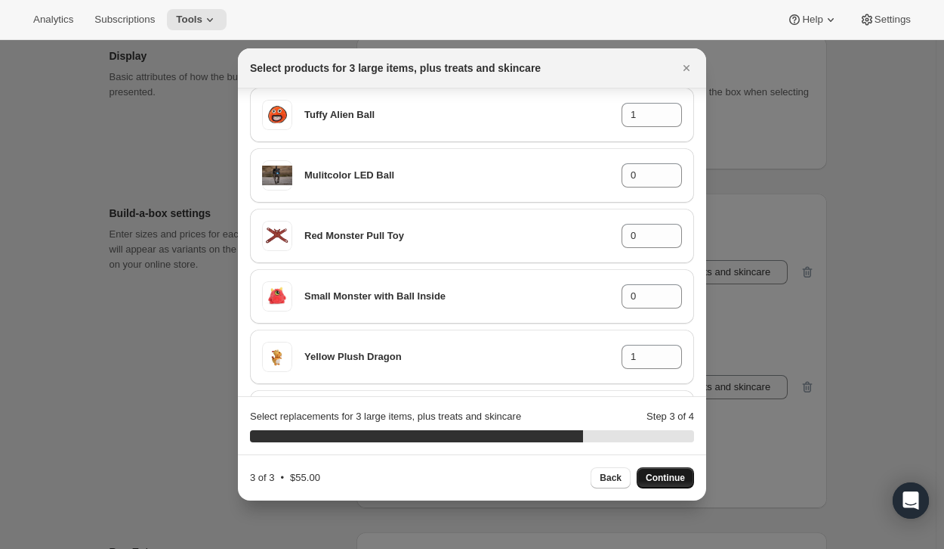
scroll to position [0, 0]
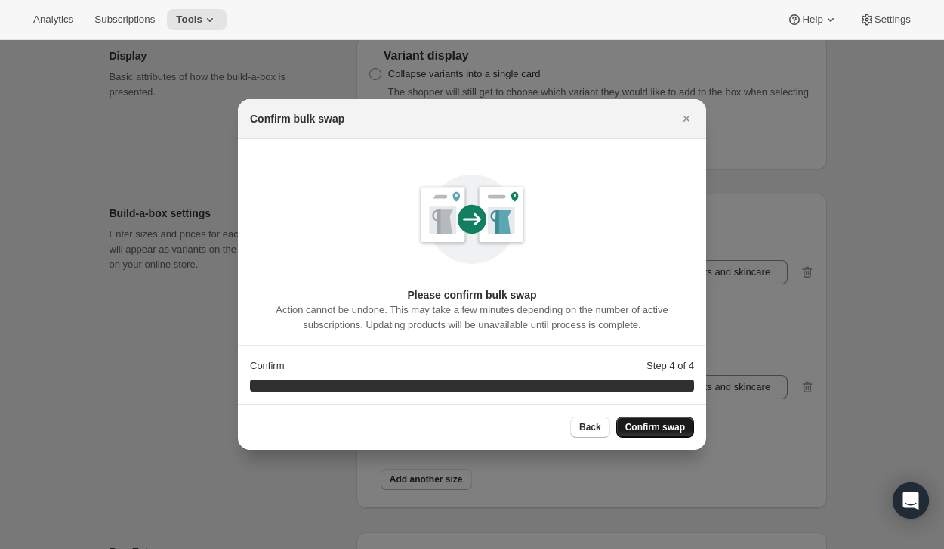
click at [666, 431] on span "Confirm swap" at bounding box center [656, 427] width 60 height 12
